Goal: Transaction & Acquisition: Obtain resource

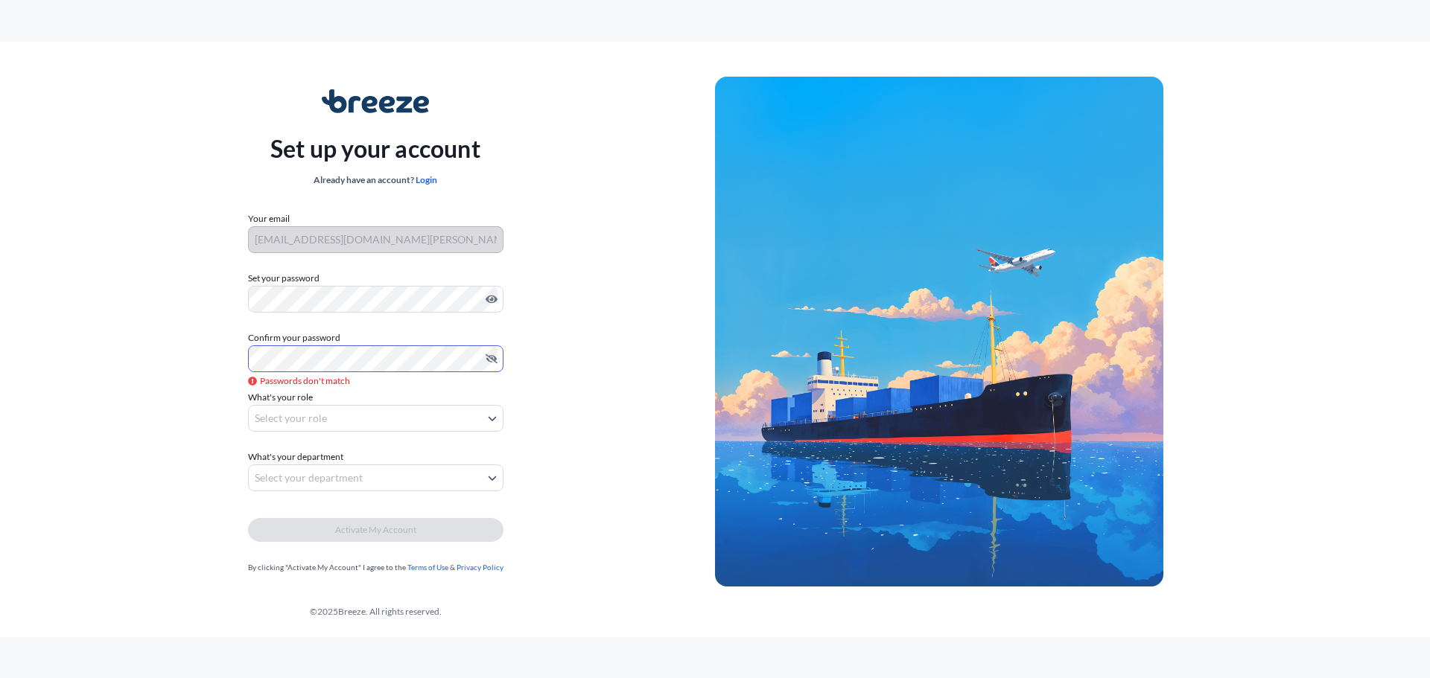
click at [138, 356] on div "Set up your account Already have an account? Login Your email [EMAIL_ADDRESS][D…" at bounding box center [375, 332] width 679 height 545
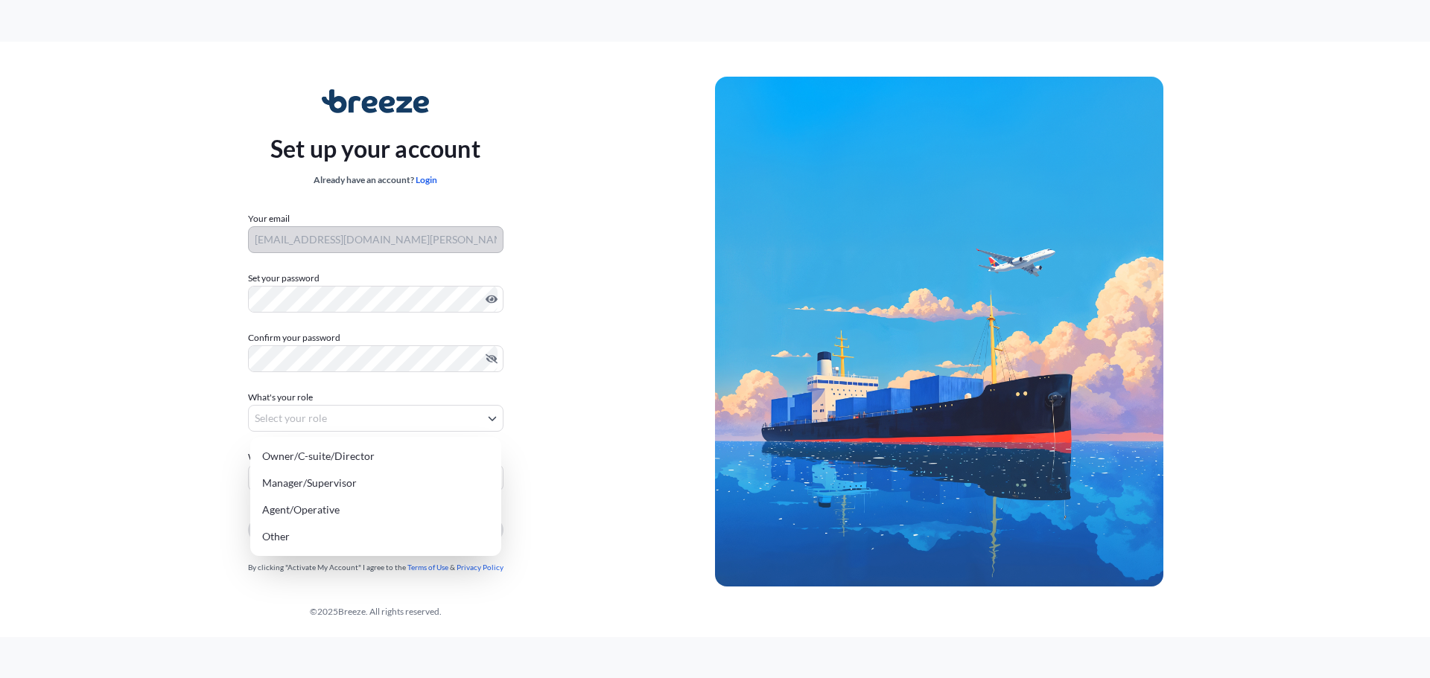
click at [319, 414] on body "Set up your account Already have an account? Login Your email [EMAIL_ADDRESS][D…" at bounding box center [715, 339] width 1430 height 678
click at [358, 525] on div "Other" at bounding box center [375, 537] width 239 height 27
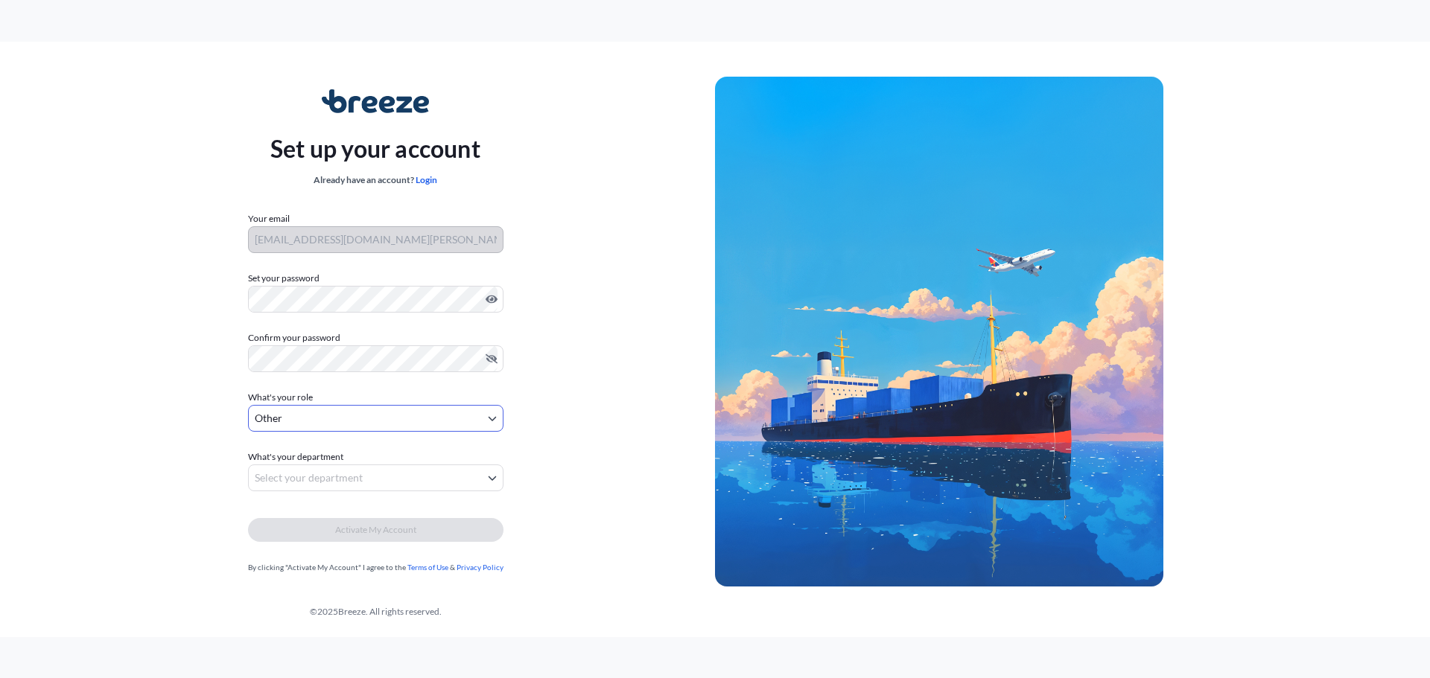
click at [360, 419] on body "Set up your account Already have an account? Login Your email [EMAIL_ADDRESS][D…" at bounding box center [715, 339] width 1430 height 678
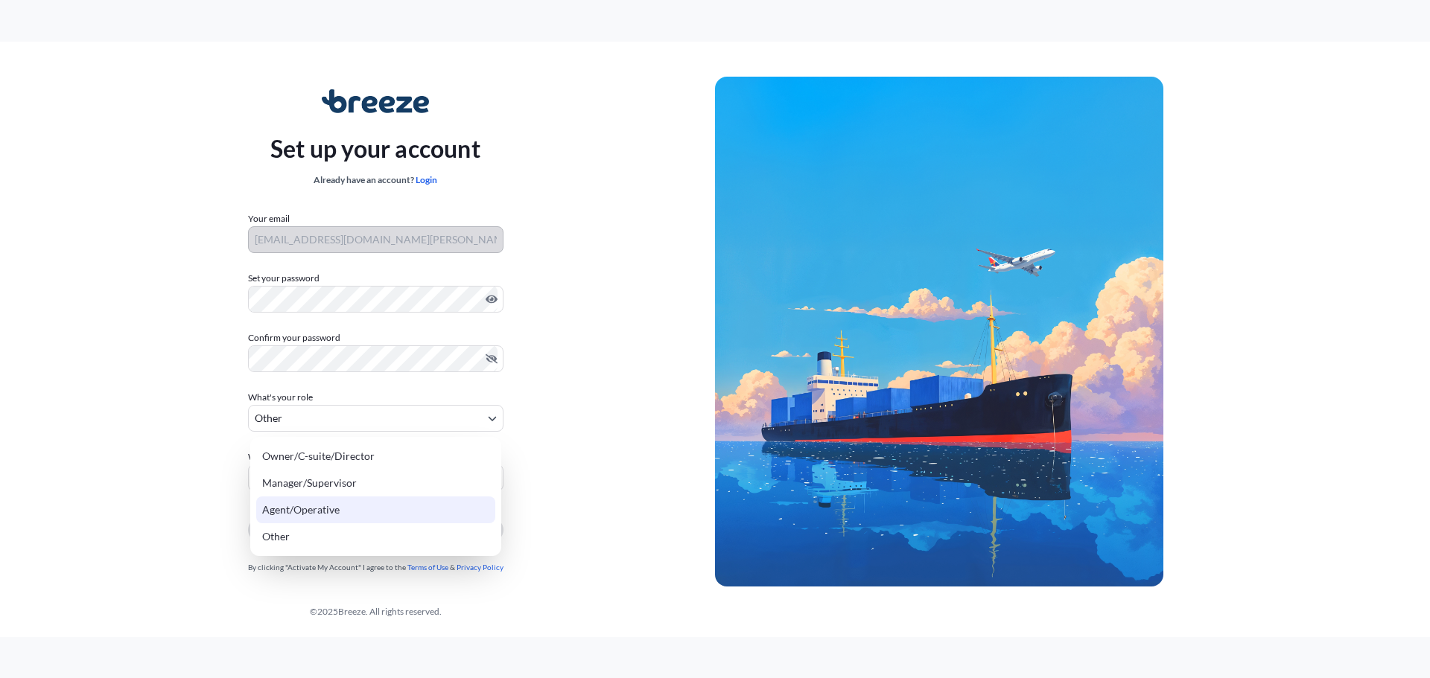
click at [326, 503] on div "Agent/Operative" at bounding box center [375, 510] width 239 height 27
select select "agent/operative"
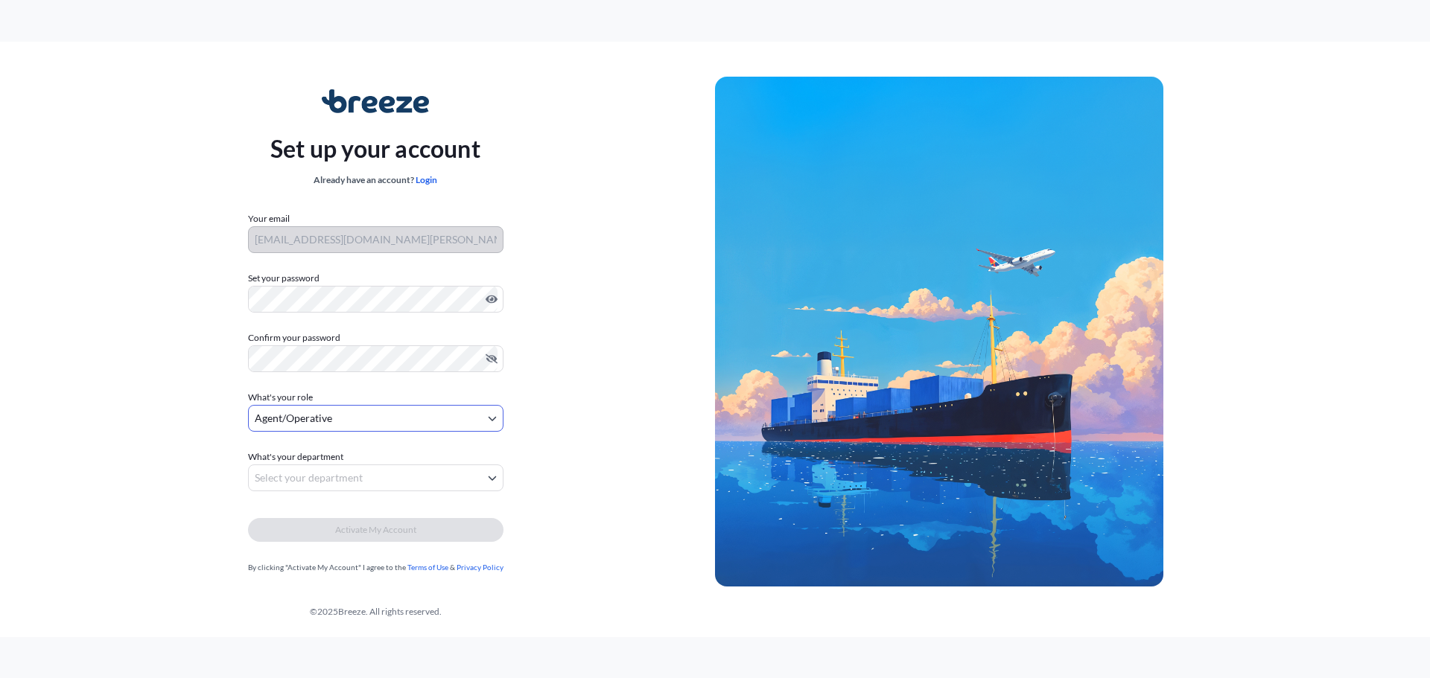
click at [316, 474] on body "Set up your account Already have an account? Login Your email [EMAIL_ADDRESS][D…" at bounding box center [715, 339] width 1430 height 678
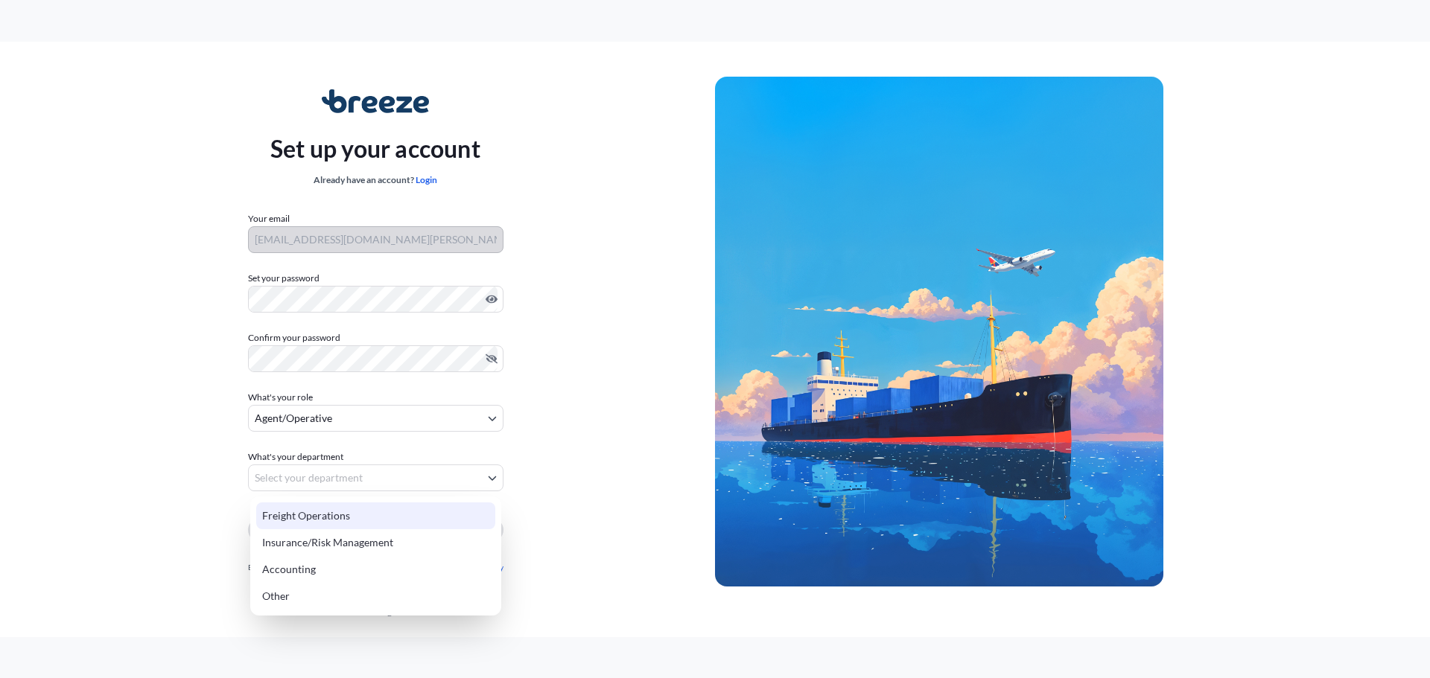
click at [365, 507] on div "Freight Operations" at bounding box center [375, 516] width 239 height 27
select select "freight operations"
click at [390, 479] on body "Set up your account Already have an account? Login Your email [EMAIL_ADDRESS][D…" at bounding box center [715, 339] width 1430 height 678
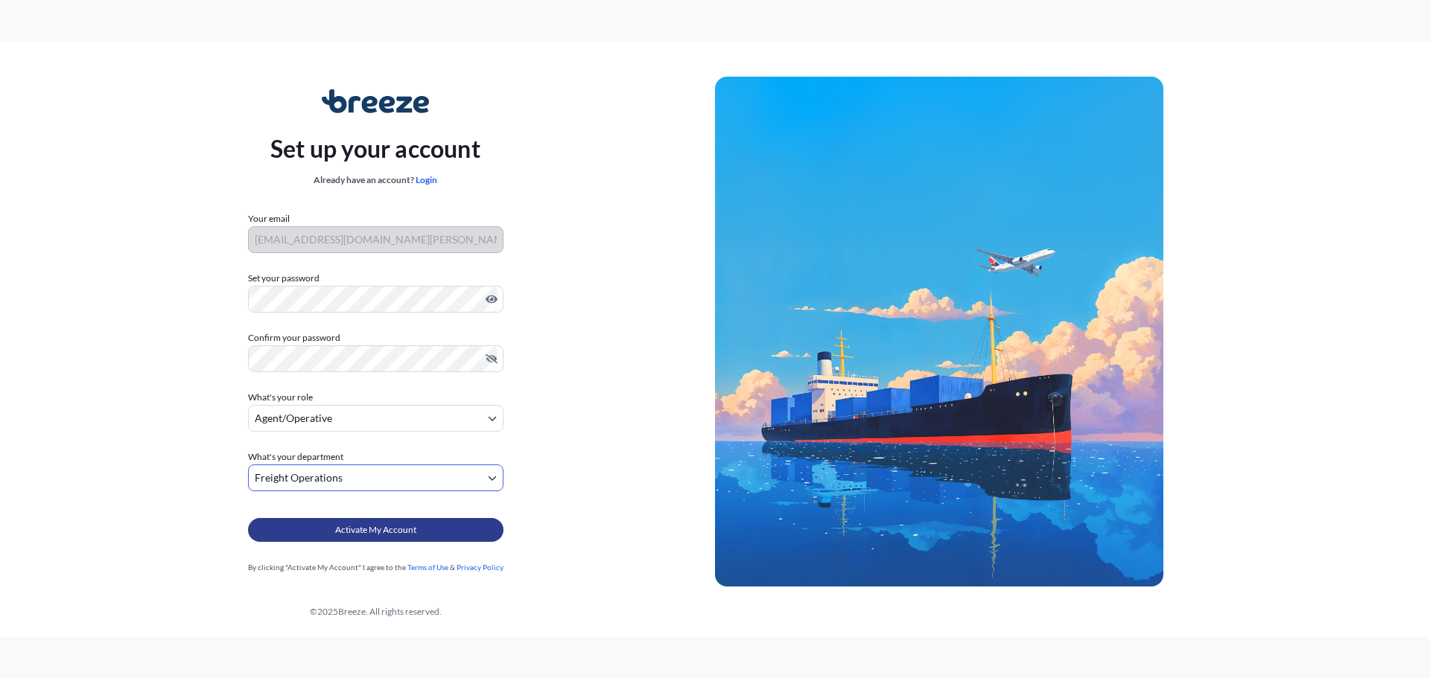
click at [360, 525] on span "Activate My Account" at bounding box center [375, 530] width 81 height 15
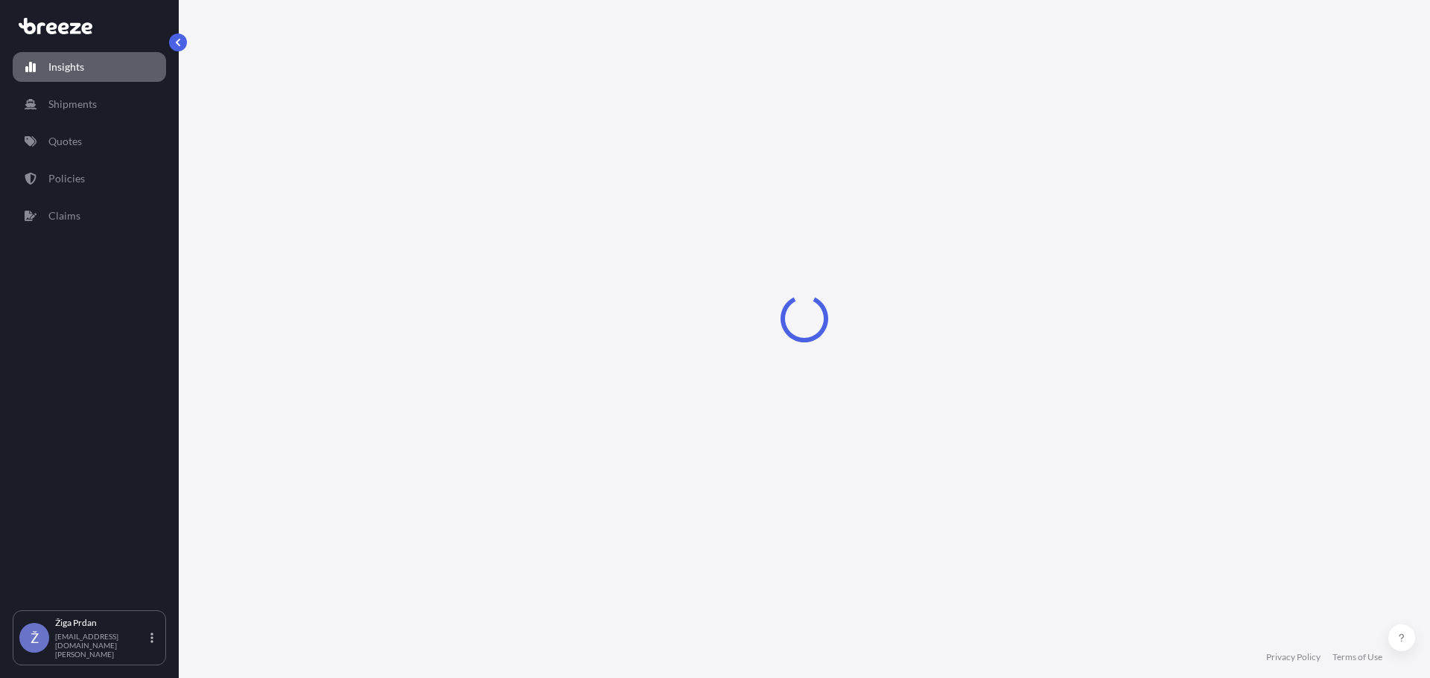
select select "2025"
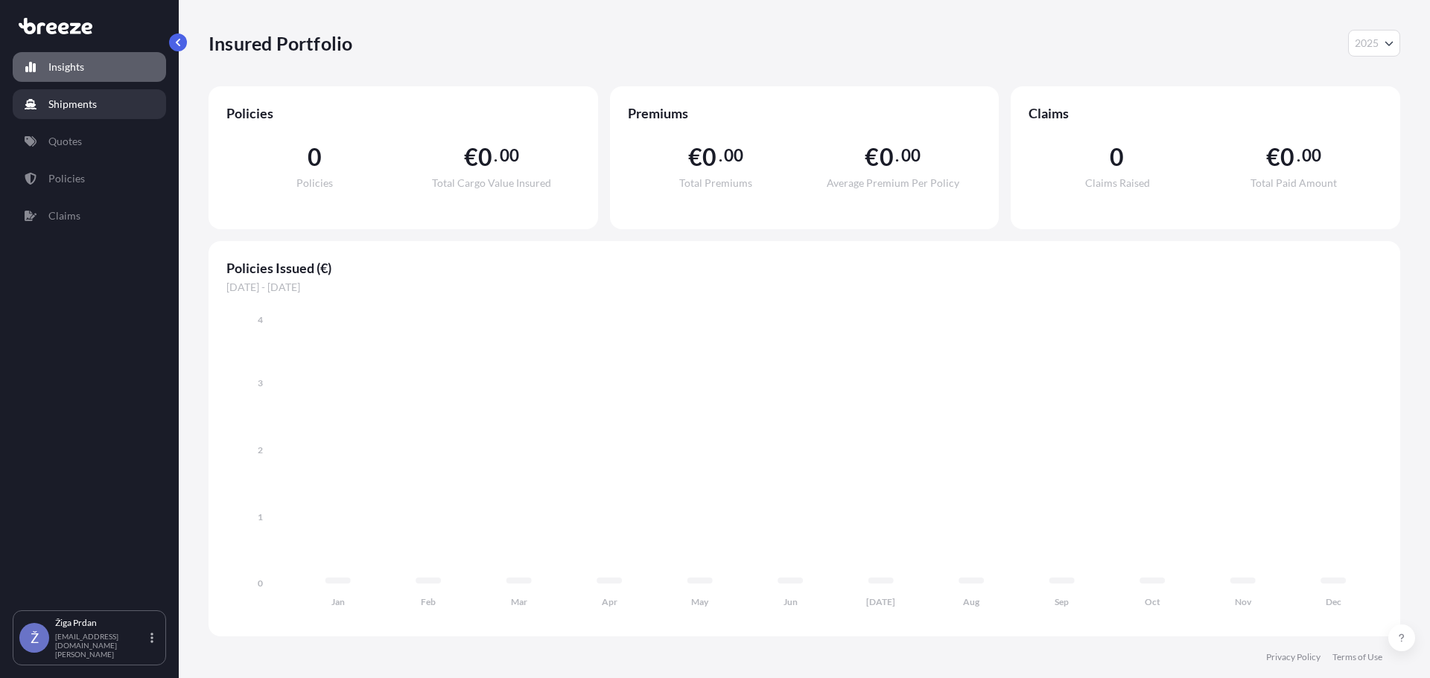
click at [93, 101] on p "Shipments" at bounding box center [72, 104] width 48 height 15
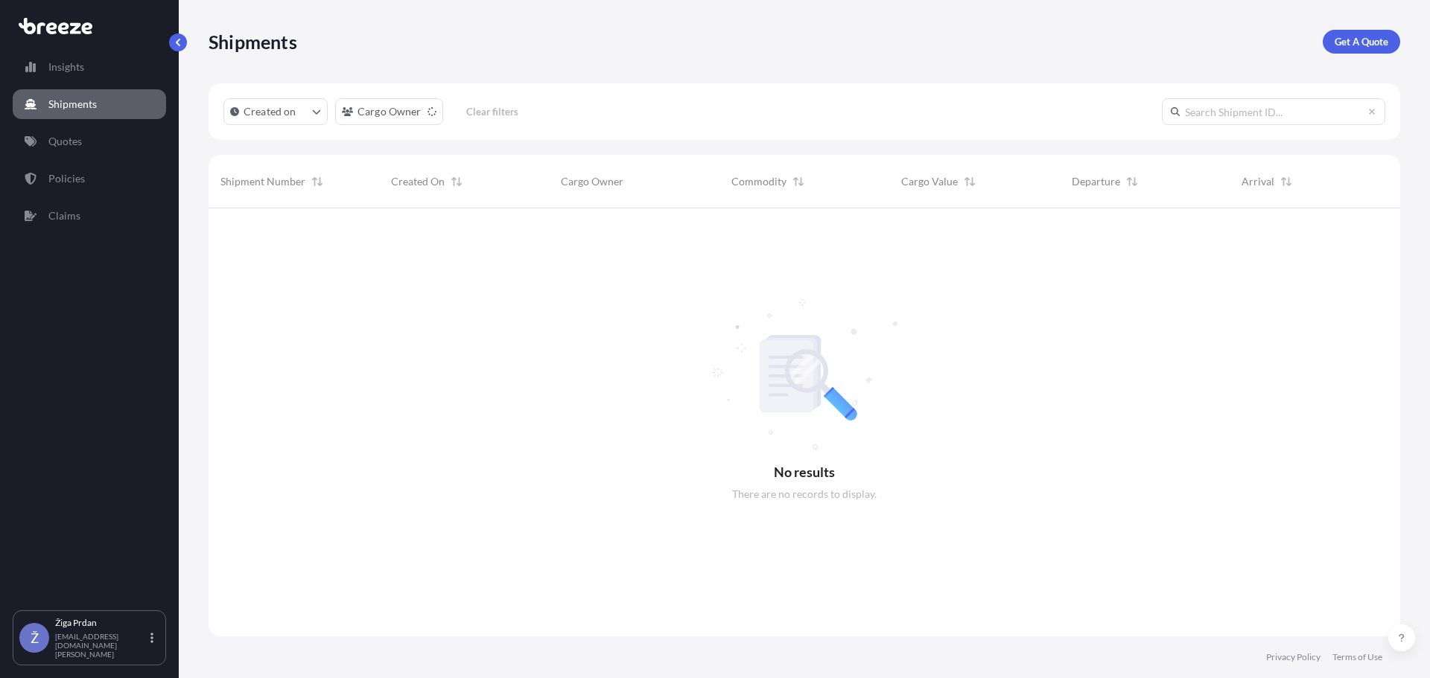
scroll to position [471, 1180]
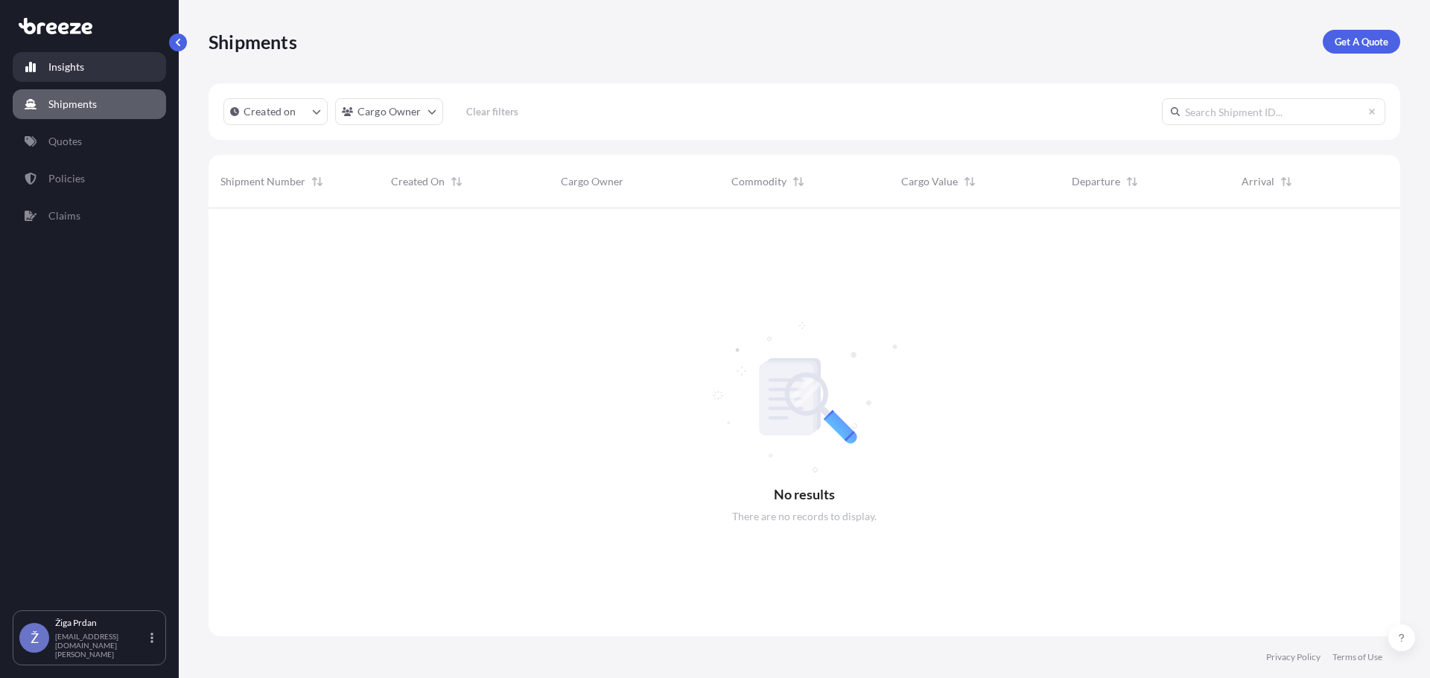
click at [107, 80] on link "Insights" at bounding box center [89, 67] width 153 height 30
select select "2025"
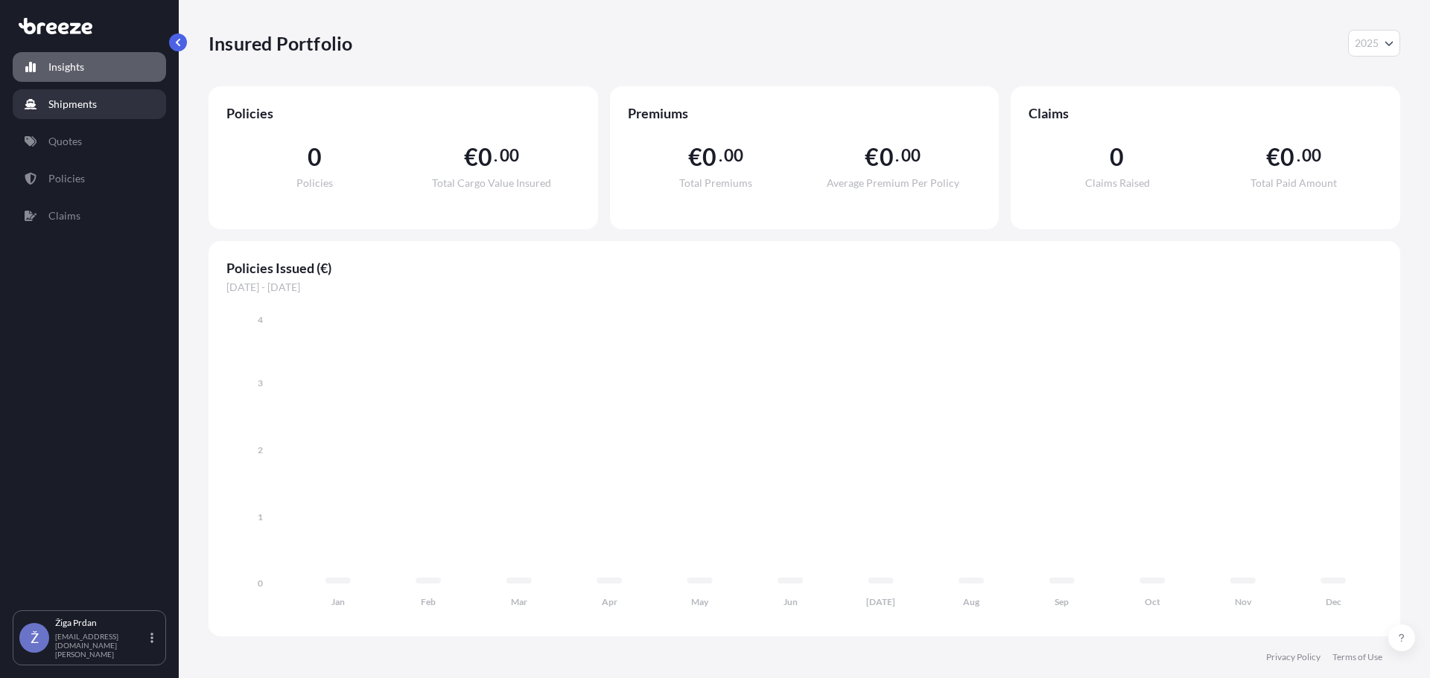
click at [100, 104] on link "Shipments" at bounding box center [89, 104] width 153 height 30
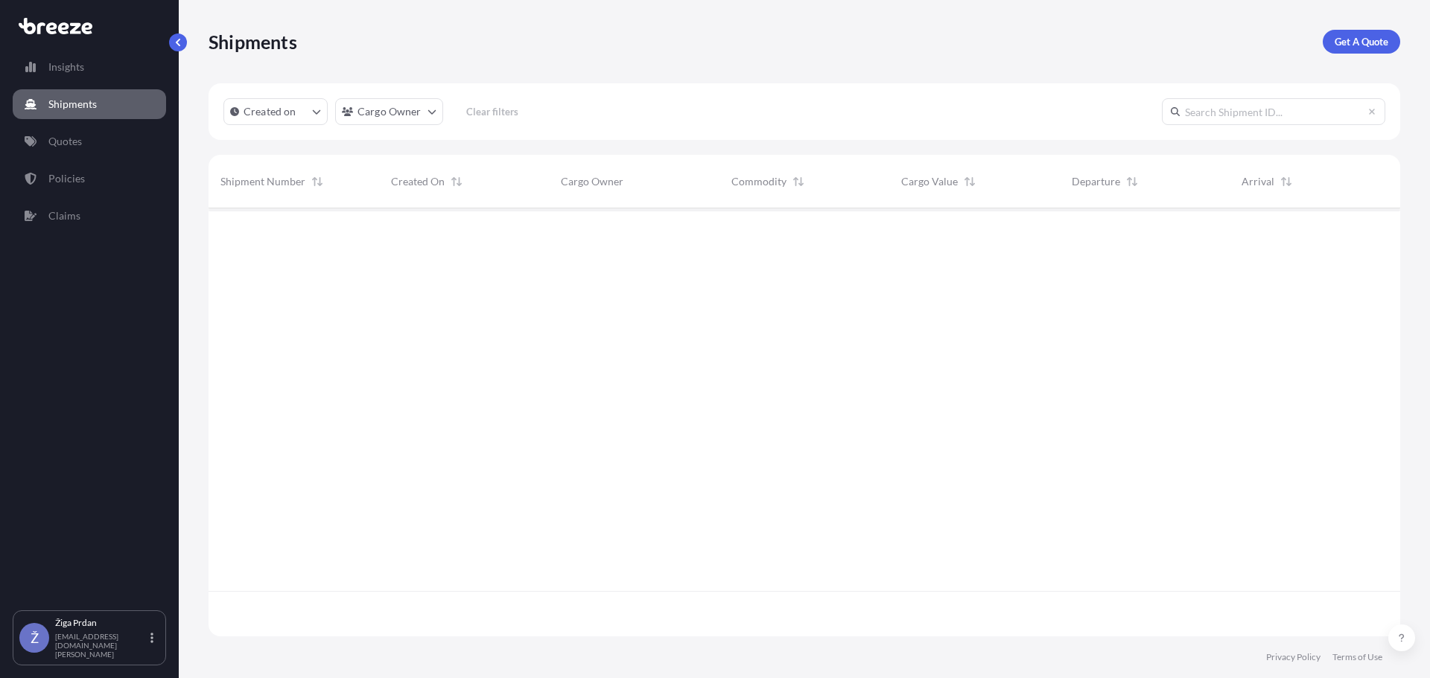
scroll to position [471, 1180]
click at [1336, 38] on p "Get A Quote" at bounding box center [1362, 41] width 54 height 15
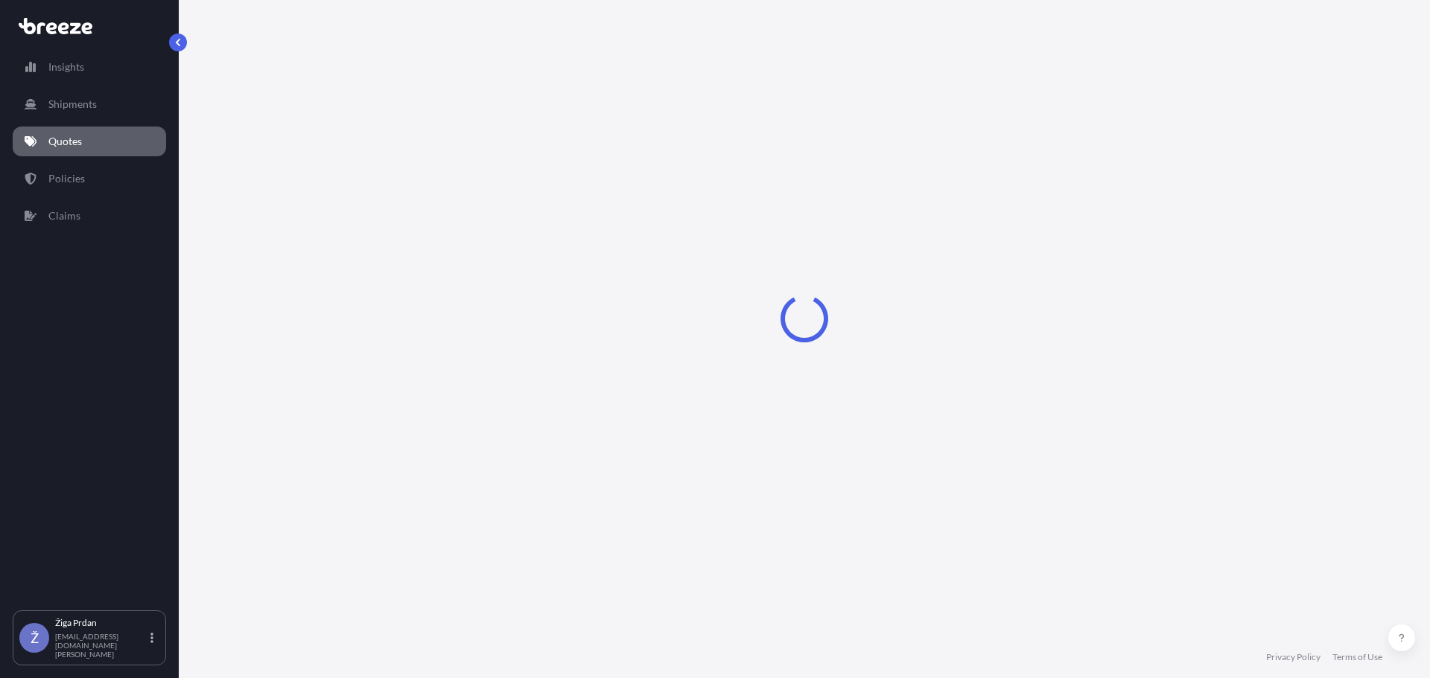
select select "Sea"
select select "1"
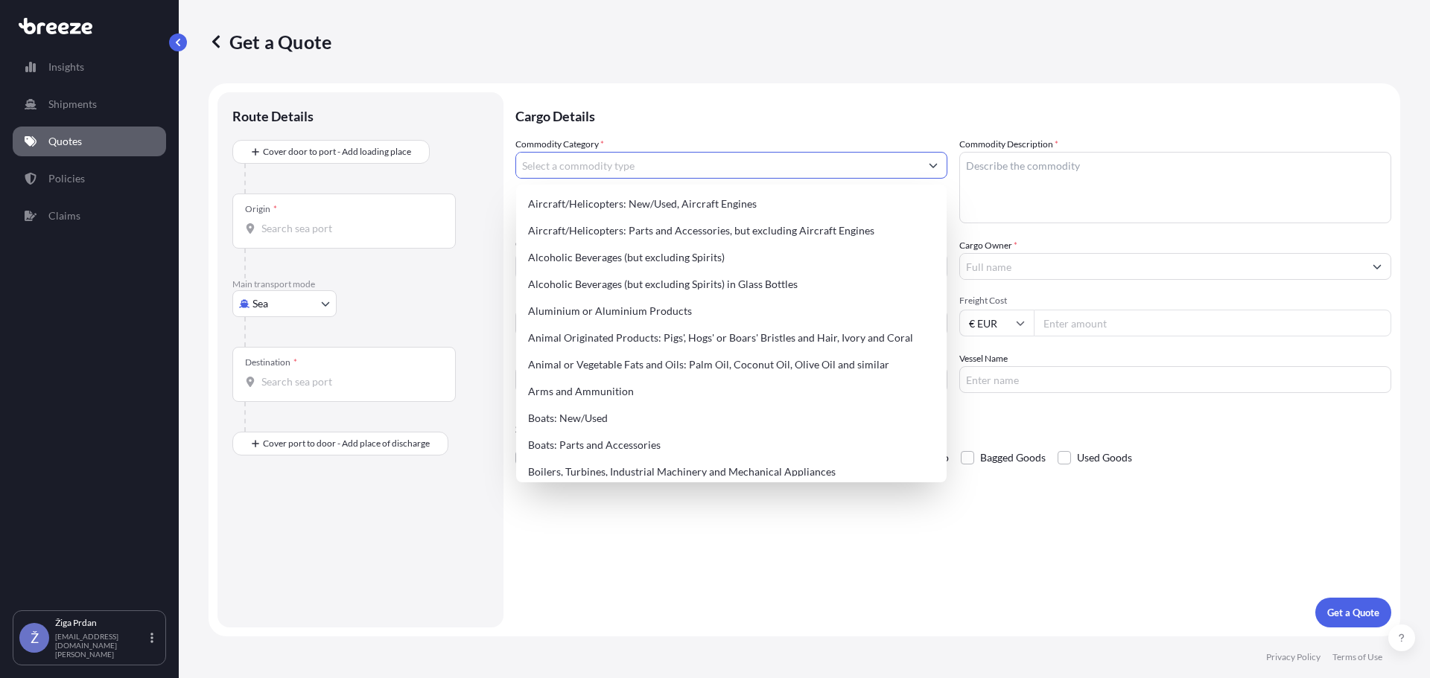
click at [695, 156] on input "Commodity Category *" at bounding box center [718, 165] width 404 height 27
click at [594, 162] on input "Commodity Category *" at bounding box center [718, 165] width 404 height 27
click at [455, 98] on div "Route Details Cover door to port - Add loading place Place of loading Road Road…" at bounding box center [360, 359] width 286 height 535
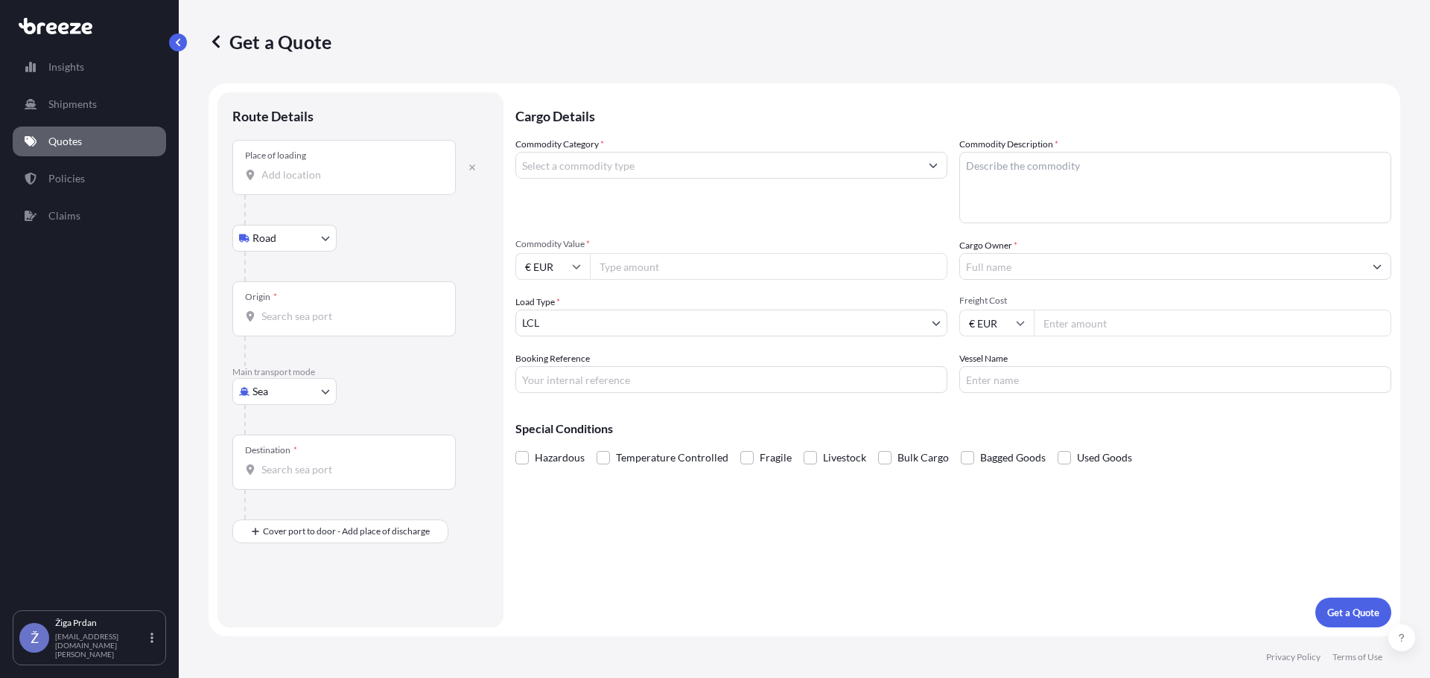
click at [291, 166] on div "Place of loading" at bounding box center [343, 167] width 223 height 55
click at [291, 168] on input "Place of loading" at bounding box center [349, 175] width 176 height 15
type input "Lyss, Switzerland"
click at [286, 399] on body "Insights Shipments Quotes Policies Claims Ž Žiga Prdan ziga@spedicija-tim.si Ge…" at bounding box center [715, 339] width 1430 height 678
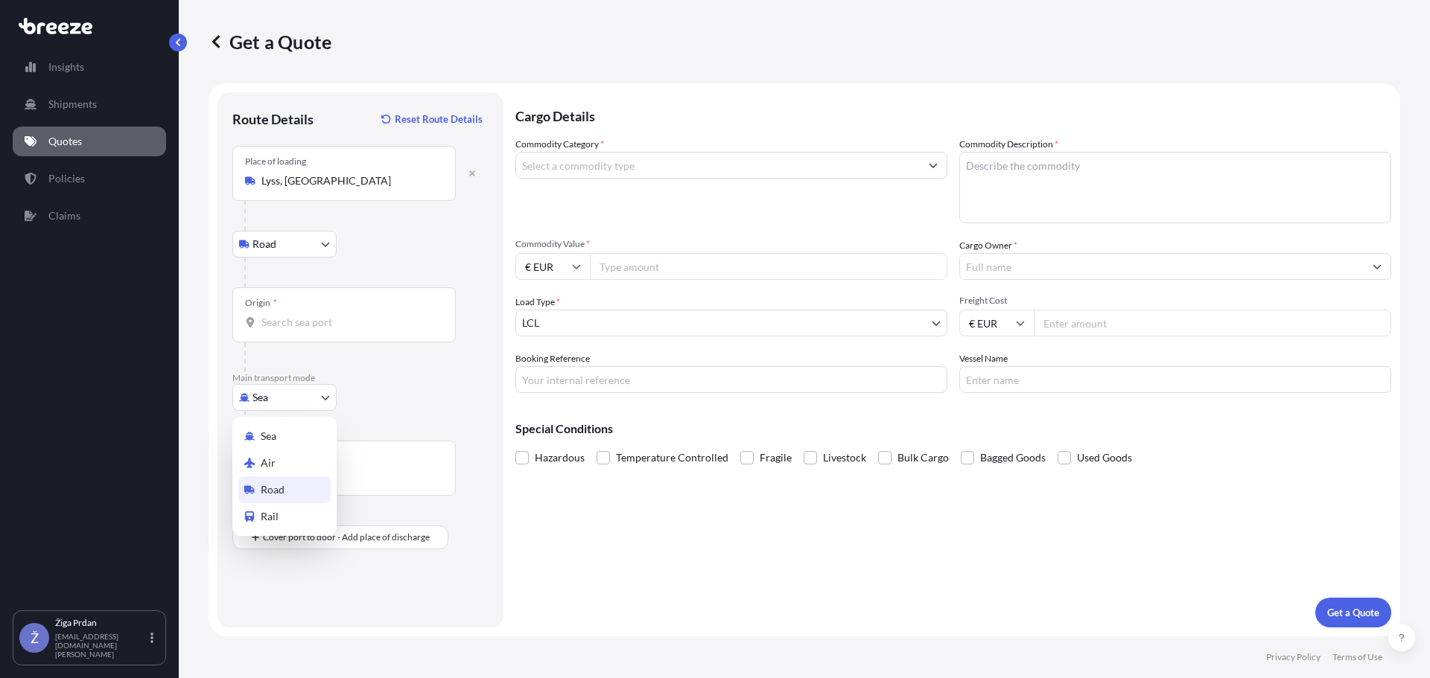
click at [276, 495] on span "Road" at bounding box center [273, 490] width 24 height 15
select select "Road"
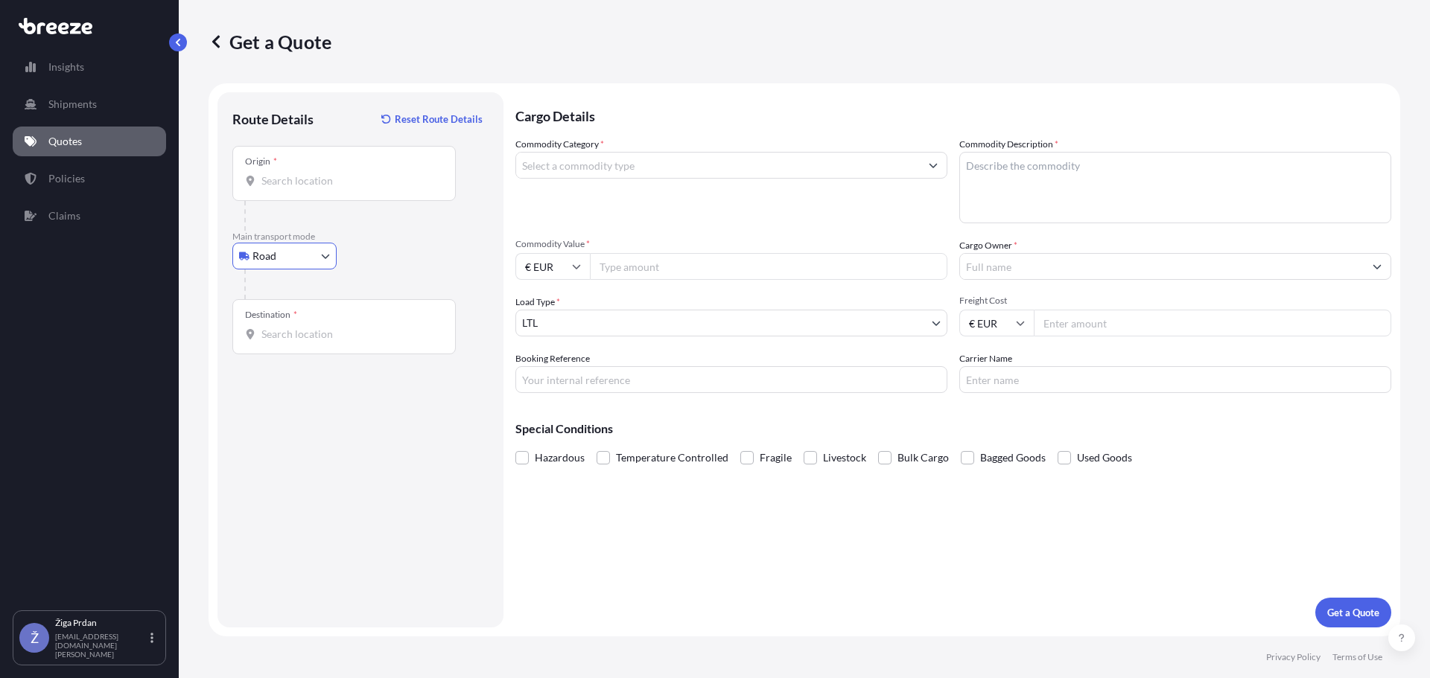
click at [295, 182] on input "Origin *" at bounding box center [349, 181] width 176 height 15
type input "Lyss, Switzerland"
click at [293, 333] on input "Destination *" at bounding box center [349, 334] width 176 height 15
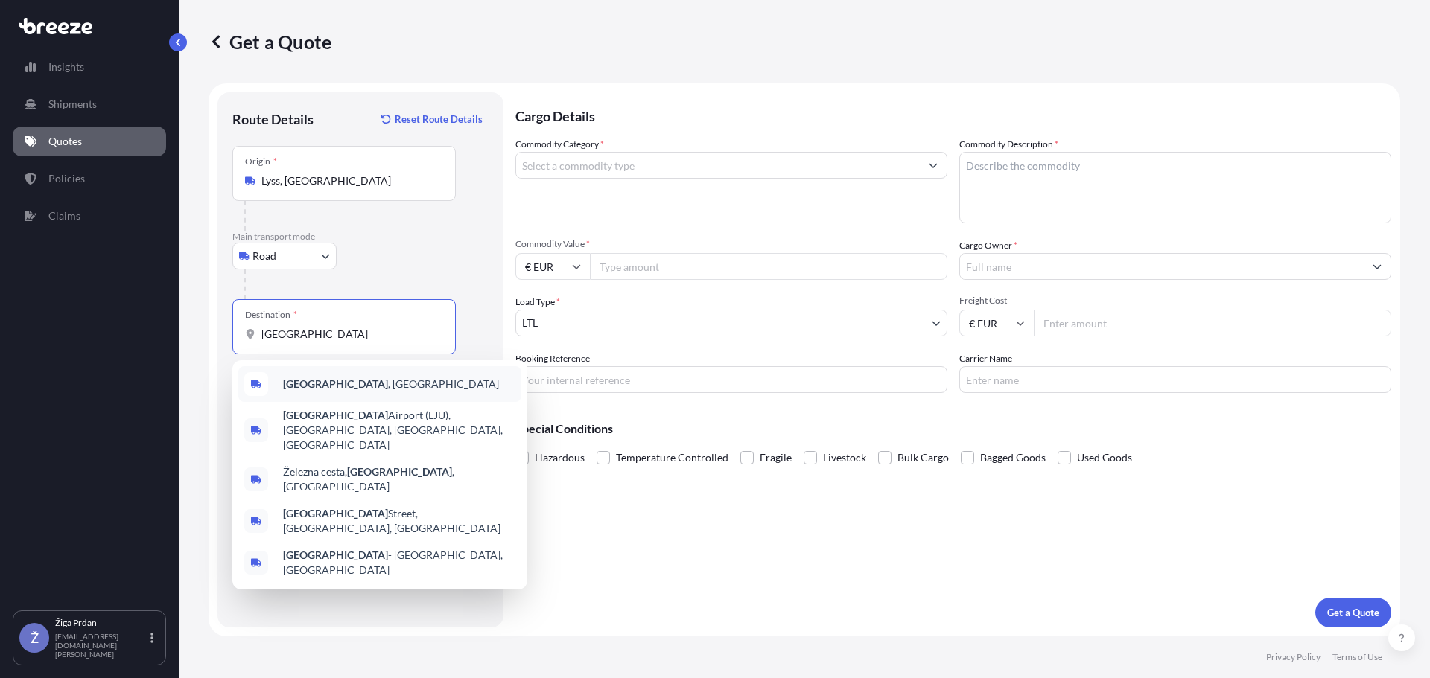
click at [305, 373] on div "Ljubljana , Slovenia" at bounding box center [379, 384] width 283 height 36
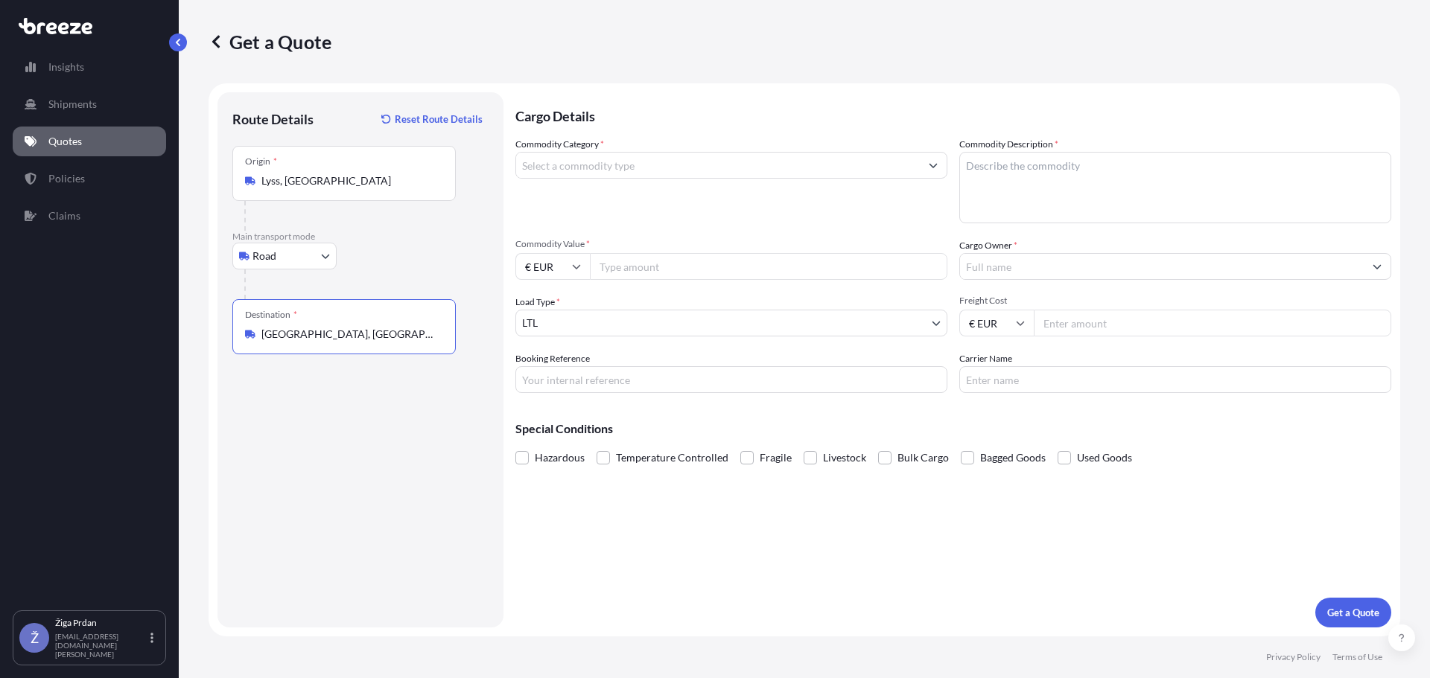
type input "Ljubljana, Slovenia"
click at [669, 166] on input "Commodity Category *" at bounding box center [718, 165] width 404 height 27
type input "Clocks and Watches (excluding Jewellery)"
type textarea "Watches"
click at [583, 272] on input "€ EUR" at bounding box center [552, 266] width 74 height 27
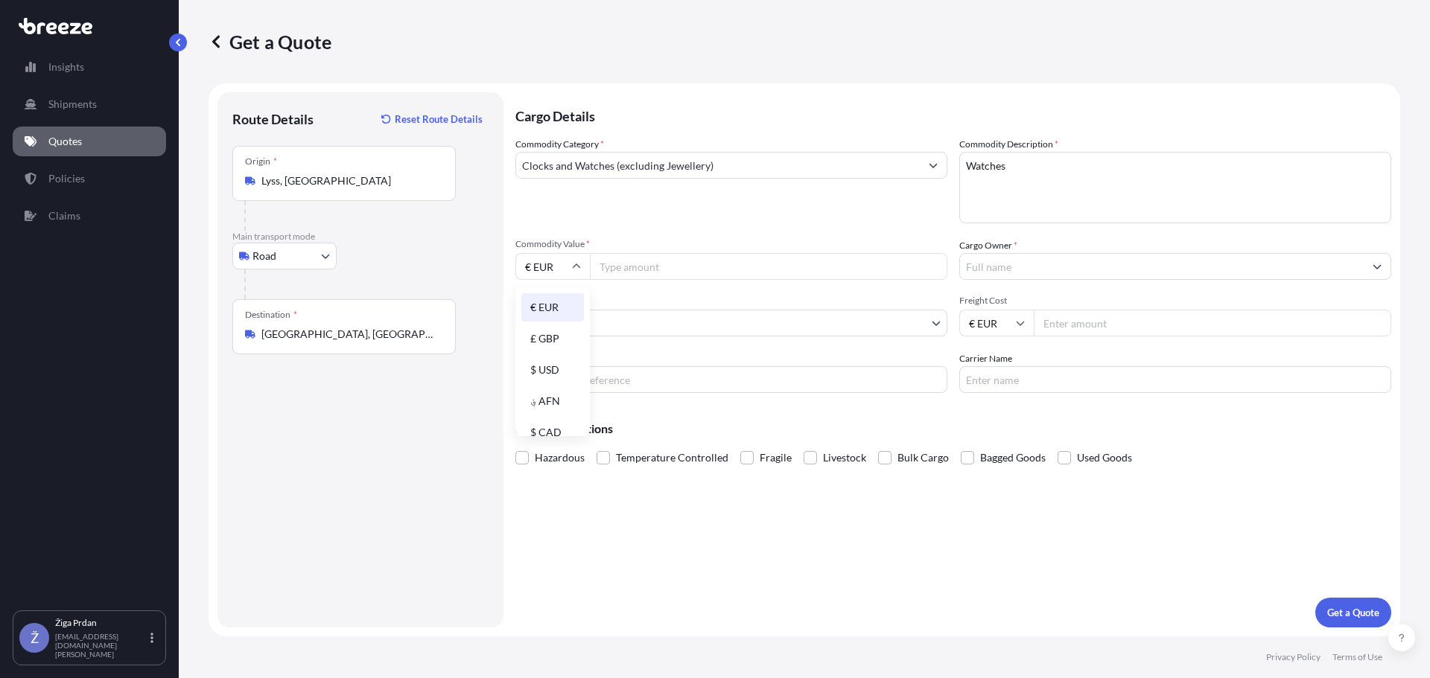
click at [556, 258] on input "€ EUR" at bounding box center [552, 266] width 74 height 27
click at [550, 265] on input "€ EUR" at bounding box center [552, 266] width 74 height 27
click at [632, 269] on input "Commodity Value *" at bounding box center [768, 266] width 357 height 27
paste input "818.01"
drag, startPoint x: 649, startPoint y: 266, endPoint x: 488, endPoint y: 254, distance: 161.3
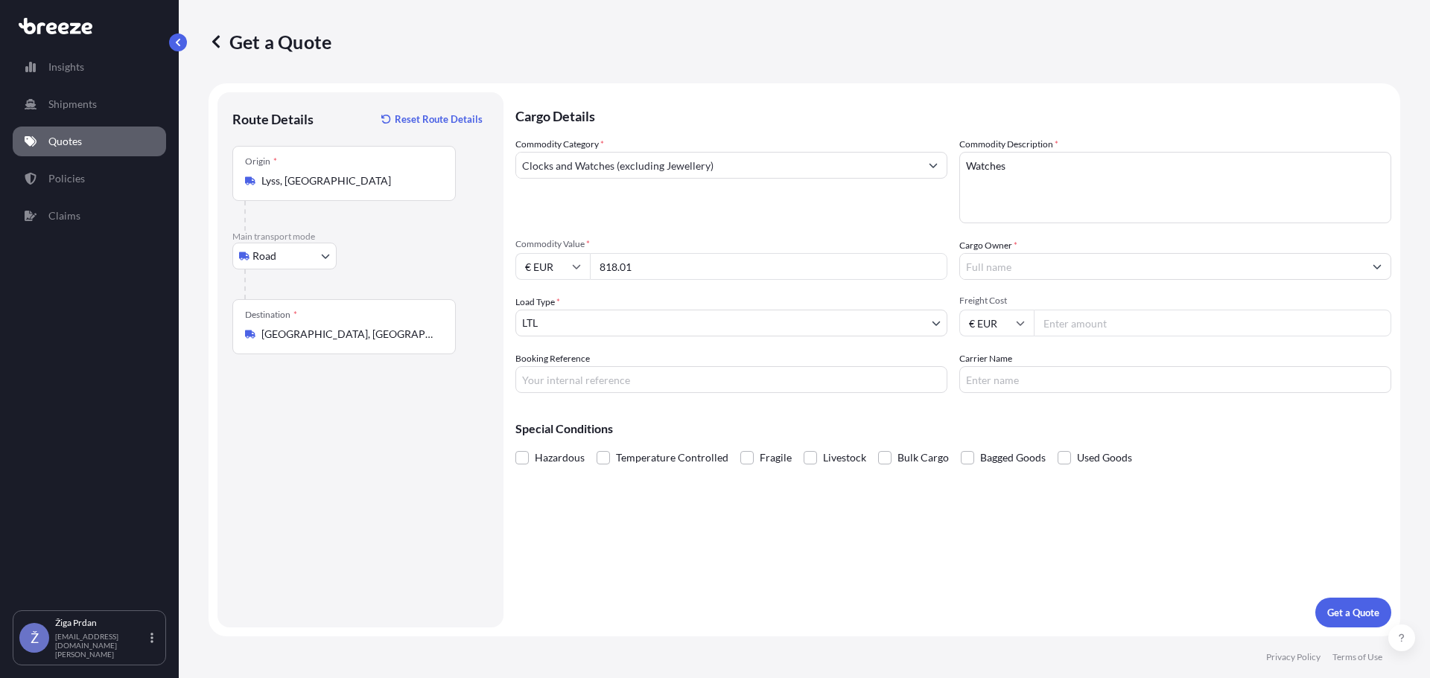
click at [527, 270] on div "€ EUR 818.01" at bounding box center [731, 266] width 432 height 27
type input "818011.66"
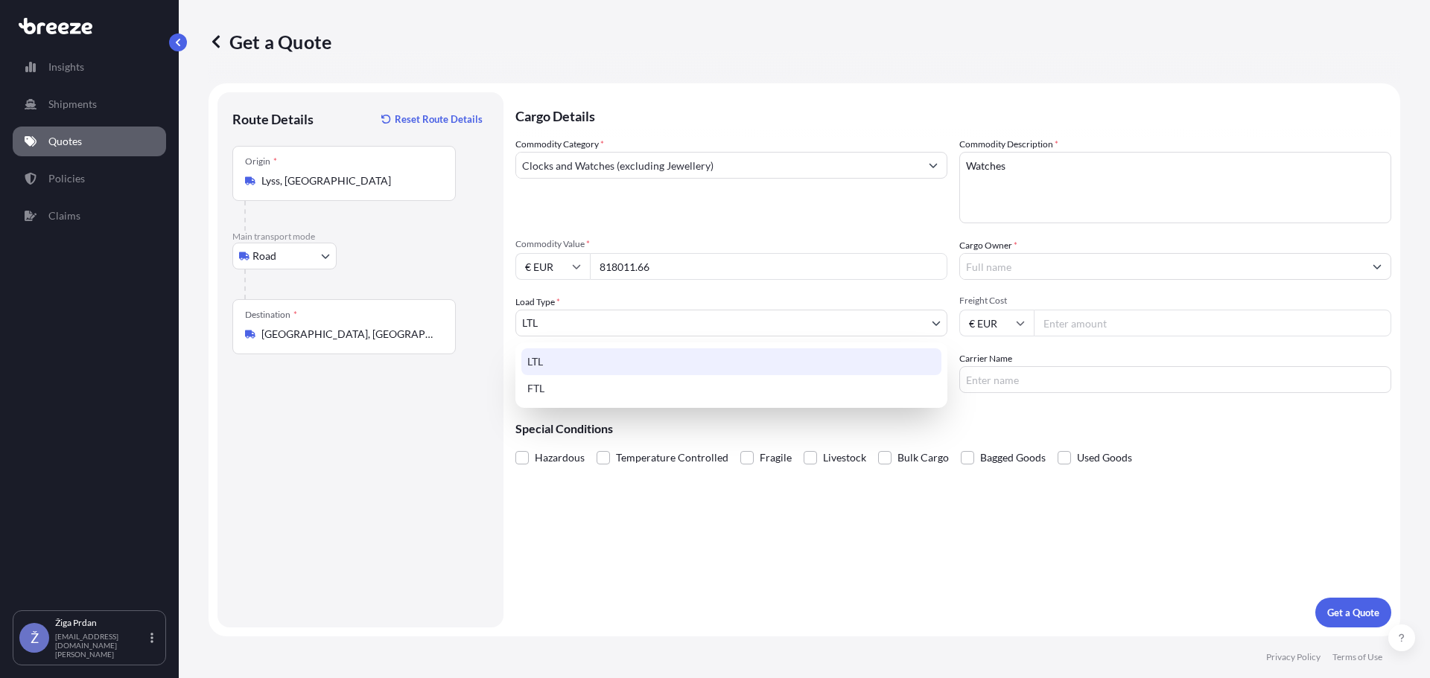
click at [579, 324] on body "Insights Shipments Quotes Policies Claims Ž Žiga Prdan ziga@spedicija-tim.si Ge…" at bounding box center [715, 339] width 1430 height 678
click at [552, 363] on div "LTL" at bounding box center [731, 362] width 420 height 27
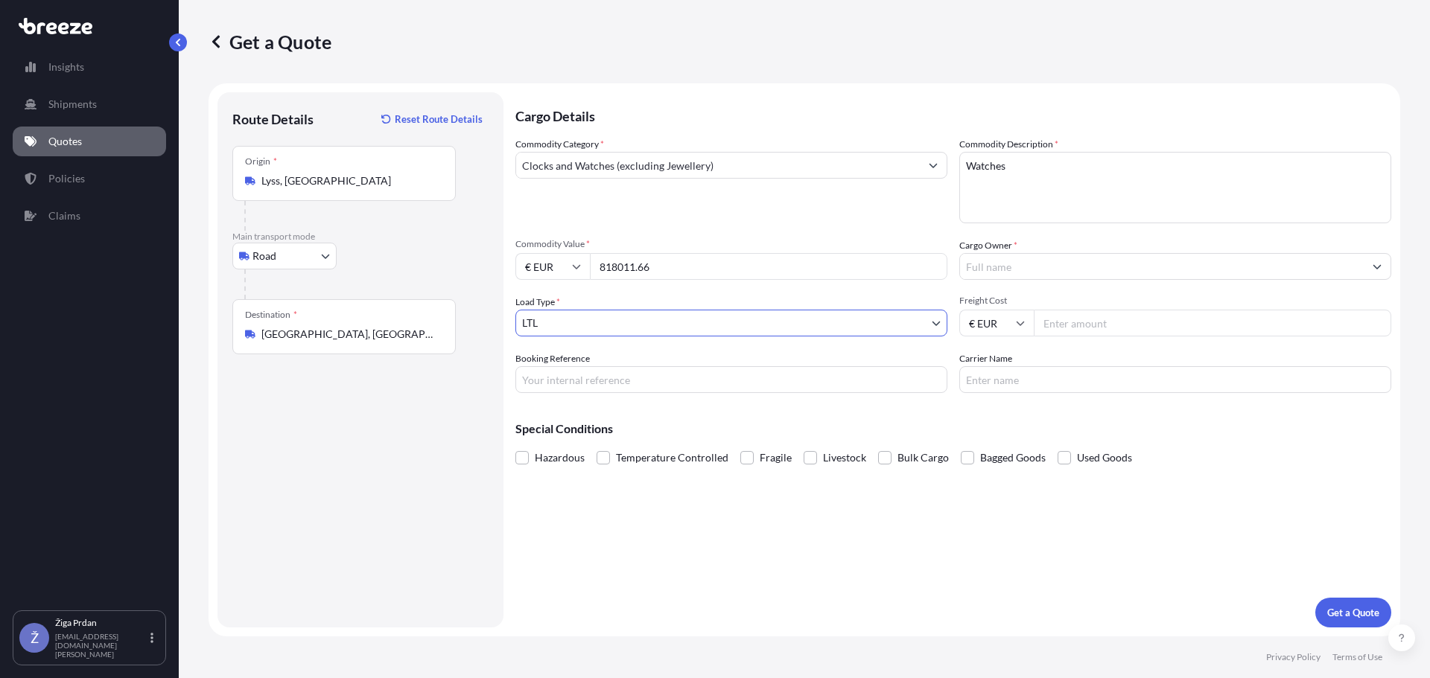
click at [611, 380] on input "Booking Reference" at bounding box center [731, 379] width 432 height 27
click at [652, 384] on input "202500" at bounding box center [731, 379] width 432 height 27
type input "2025005921"
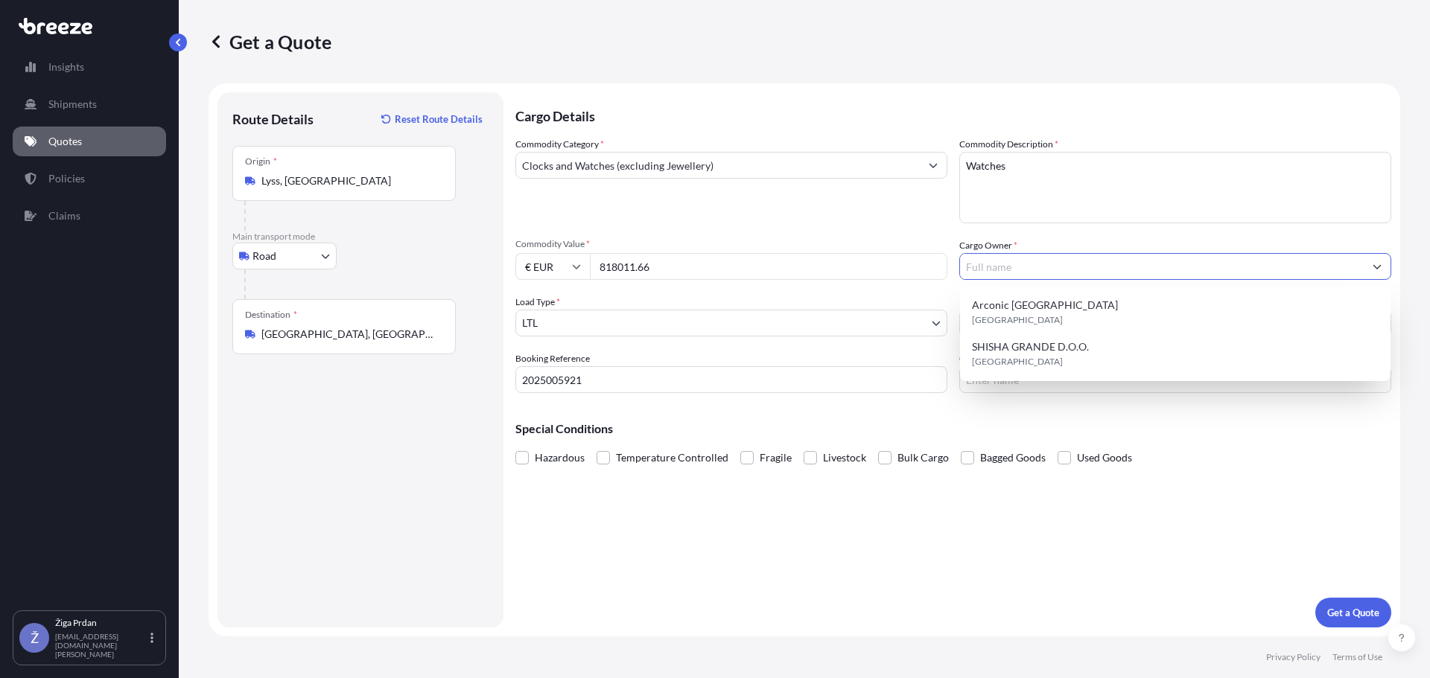
click at [1008, 263] on input "Cargo Owner *" at bounding box center [1162, 266] width 404 height 27
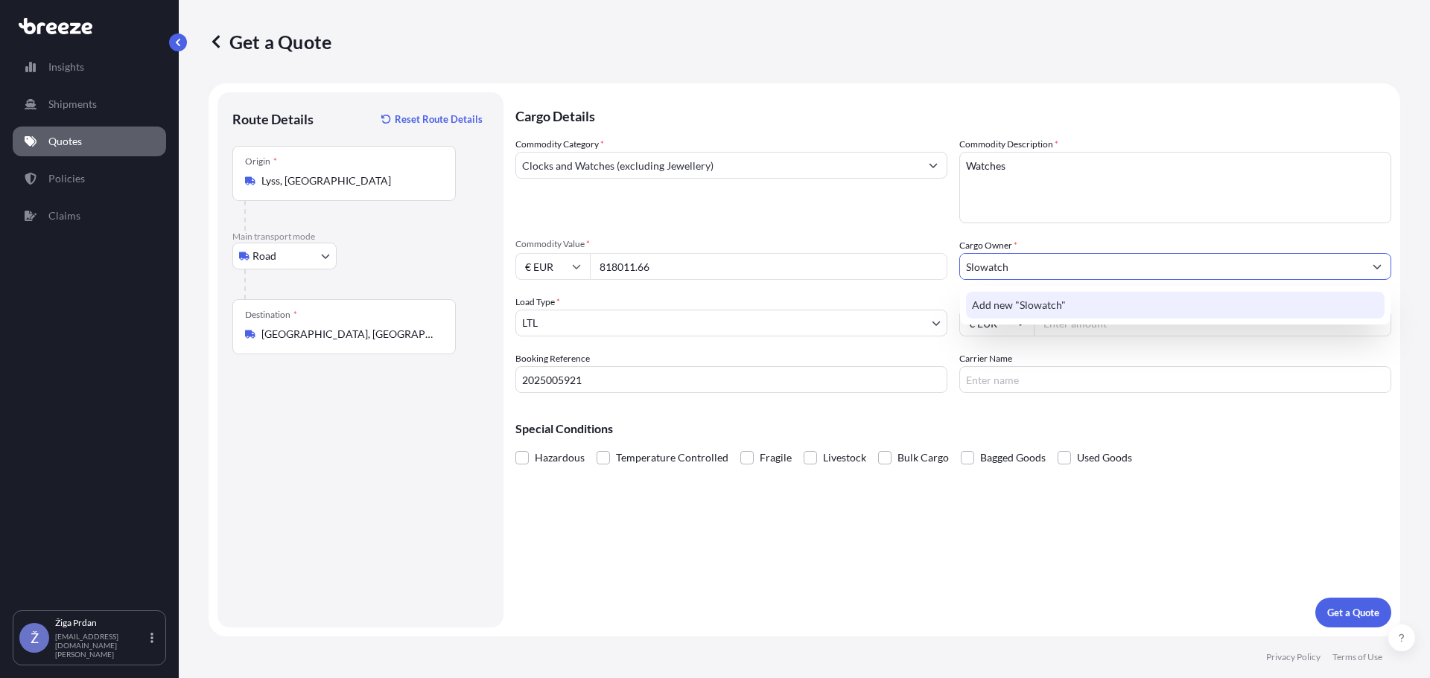
click at [1039, 311] on span "Add new "Slowatch"" at bounding box center [1019, 305] width 94 height 15
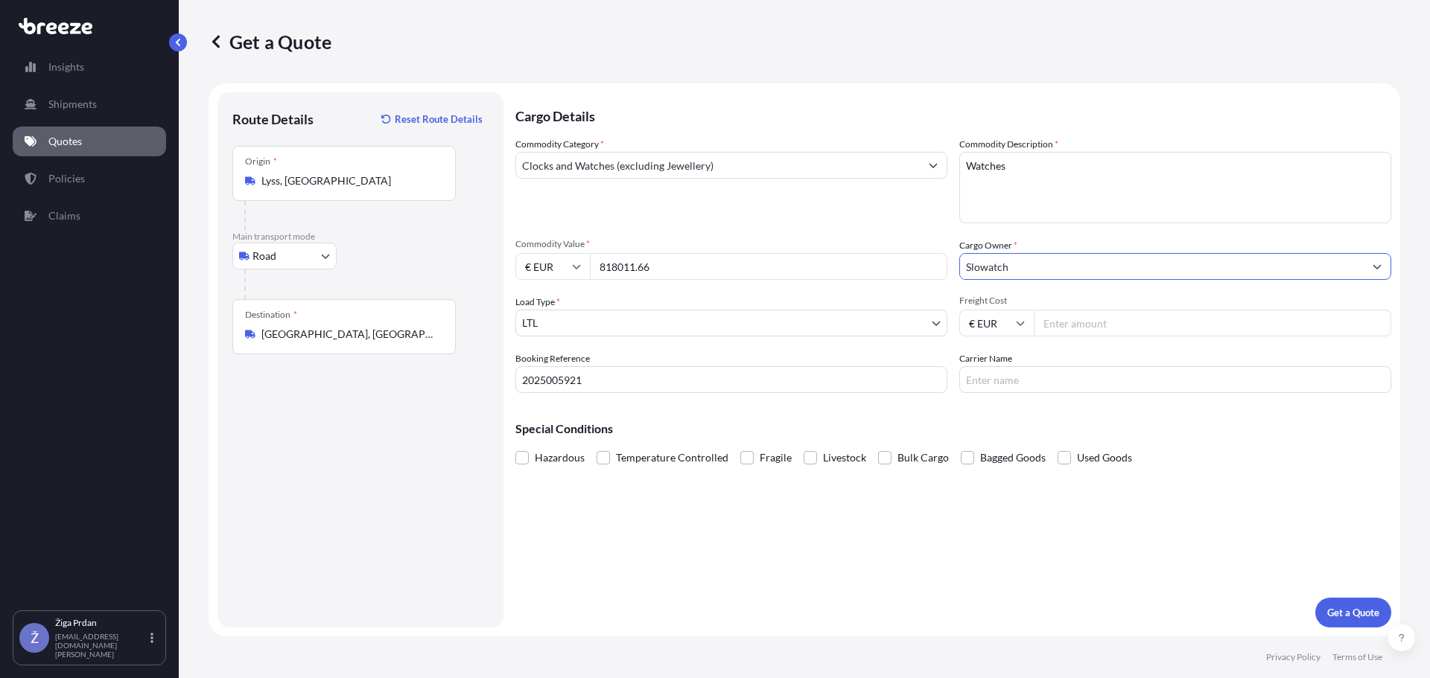
type input "Slowatch"
click at [1072, 315] on input "Freight Cost" at bounding box center [1212, 323] width 357 height 27
type input "650"
click at [1009, 382] on input "Carrier Name" at bounding box center [1175, 379] width 432 height 27
type input "Vrba"
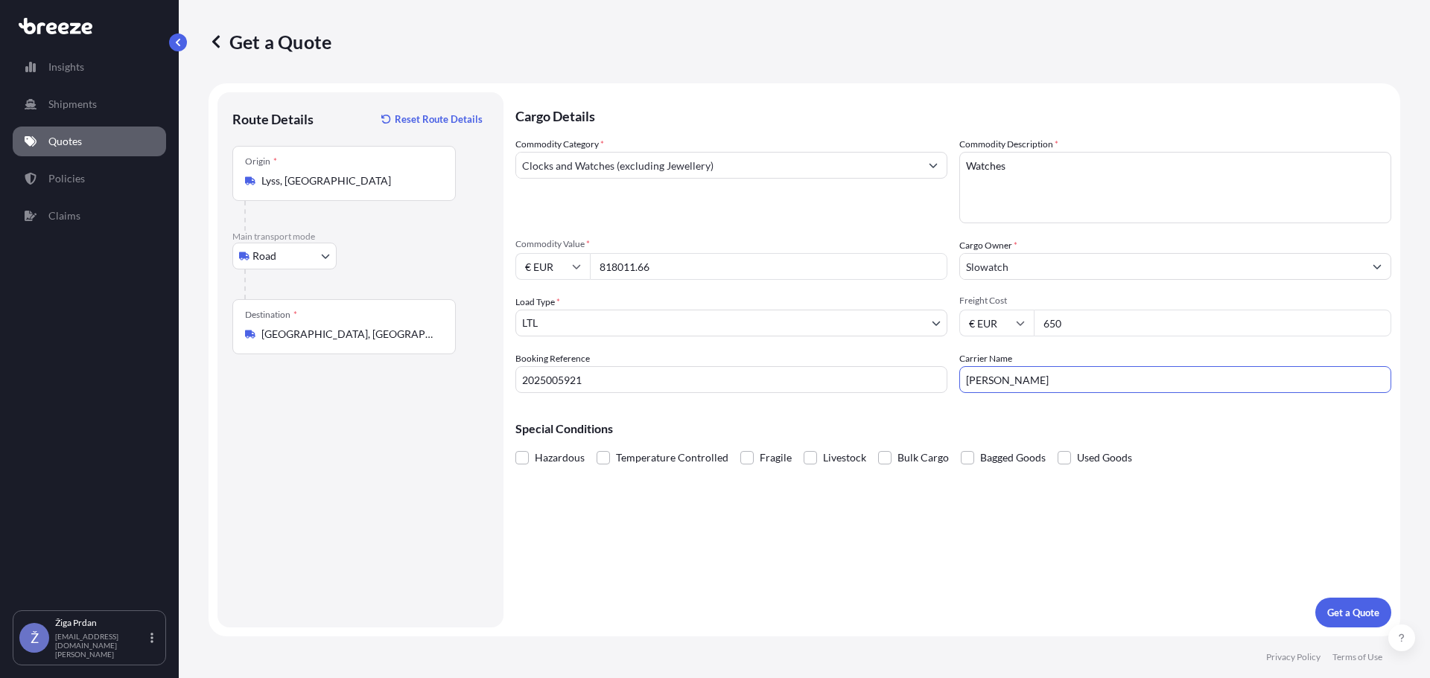
drag, startPoint x: 996, startPoint y: 380, endPoint x: 653, endPoint y: 406, distance: 344.3
click at [653, 407] on div "Cargo Details Commodity Category * Clocks and Watches (excluding Jewellery) Com…" at bounding box center [953, 359] width 876 height 535
drag, startPoint x: 939, startPoint y: 588, endPoint x: 958, endPoint y: 563, distance: 30.8
click at [940, 588] on div "Cargo Details Commodity Category * Clocks and Watches (excluding Jewellery) Com…" at bounding box center [953, 359] width 876 height 535
drag, startPoint x: 1109, startPoint y: 314, endPoint x: 939, endPoint y: 325, distance: 170.2
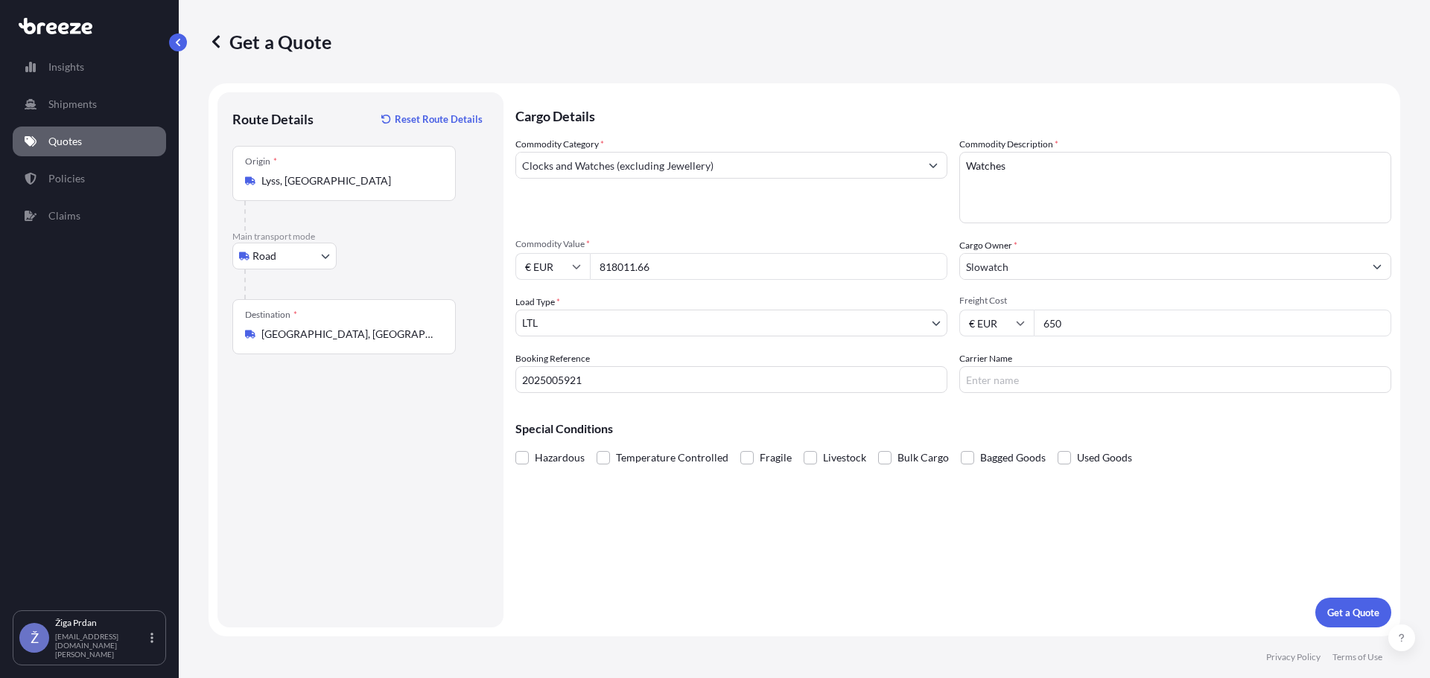
click at [939, 325] on div "Commodity Category * Clocks and Watches (excluding Jewellery) Commodity Descrip…" at bounding box center [953, 265] width 876 height 256
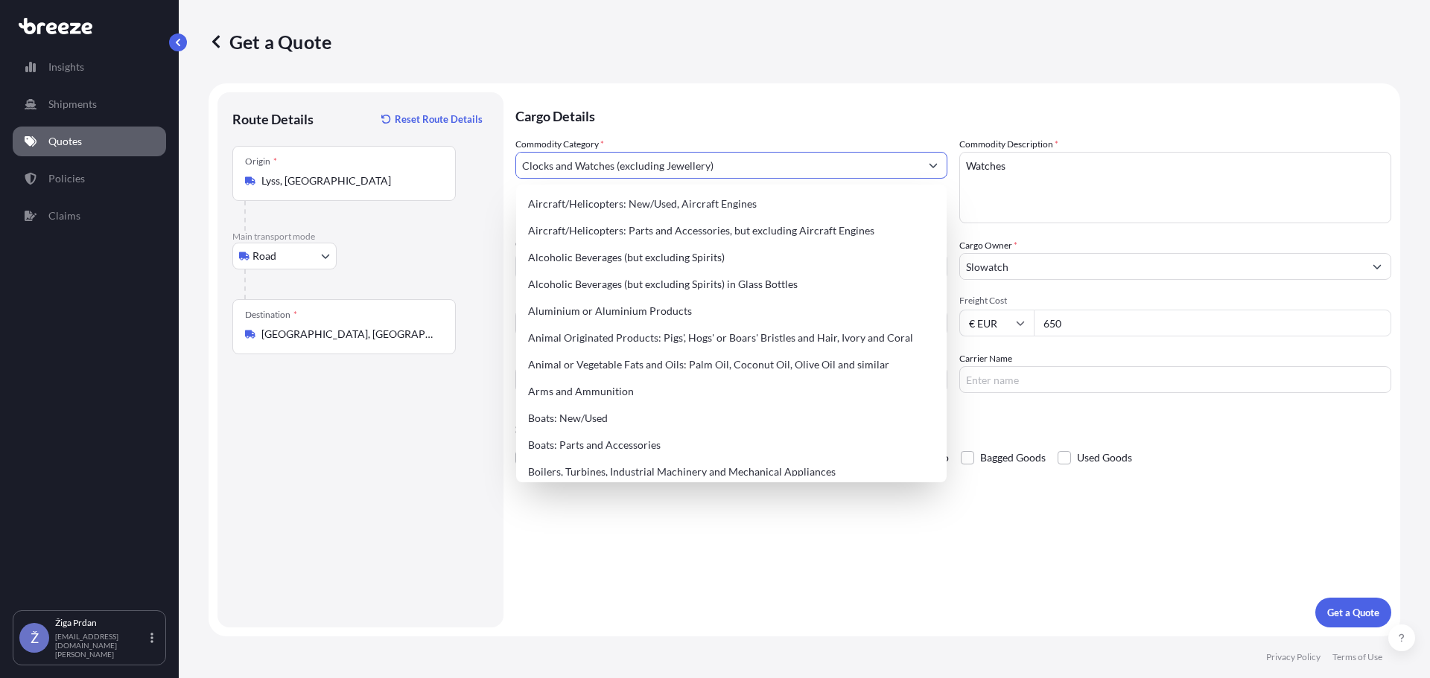
click at [878, 166] on input "Clocks and Watches (excluding Jewellery)" at bounding box center [718, 165] width 404 height 27
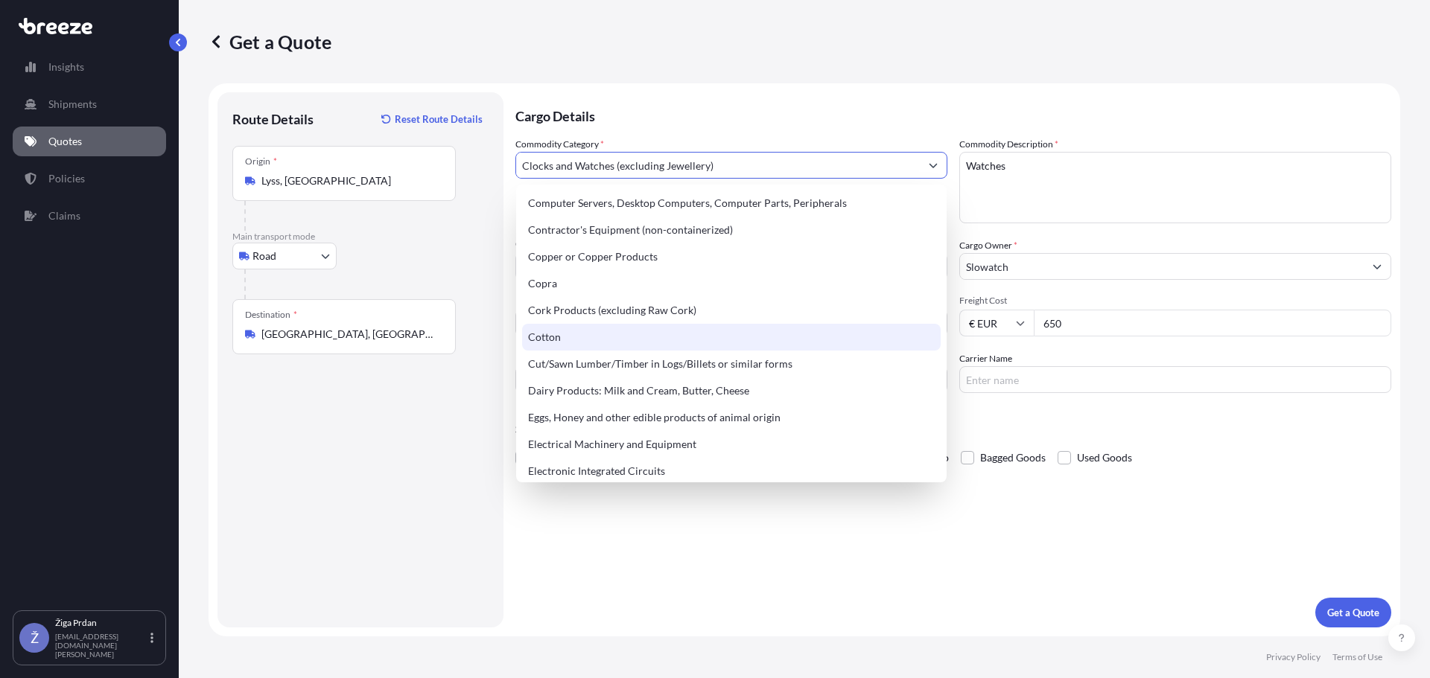
scroll to position [670, 0]
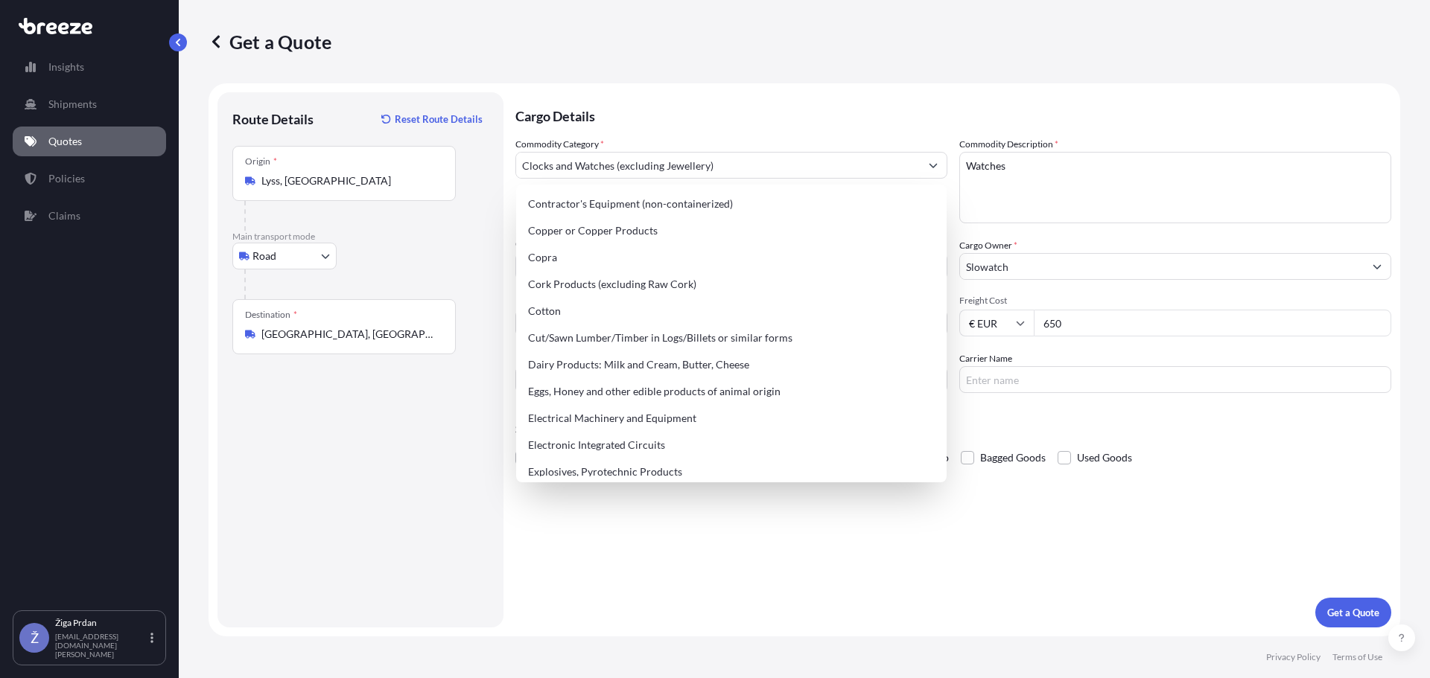
click at [1029, 603] on div "Cargo Details Commodity Category * Clocks and Watches (excluding Jewellery) Com…" at bounding box center [953, 359] width 876 height 535
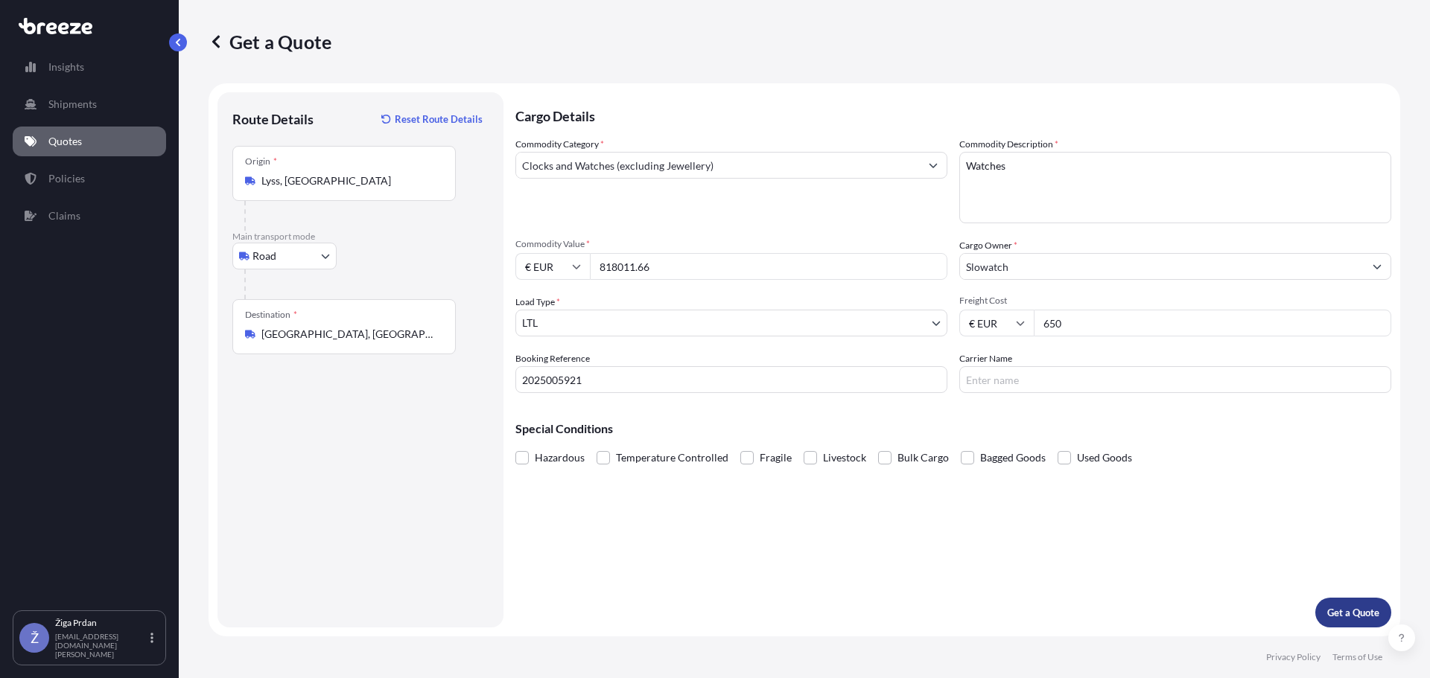
click at [1349, 611] on p "Get a Quote" at bounding box center [1353, 612] width 52 height 15
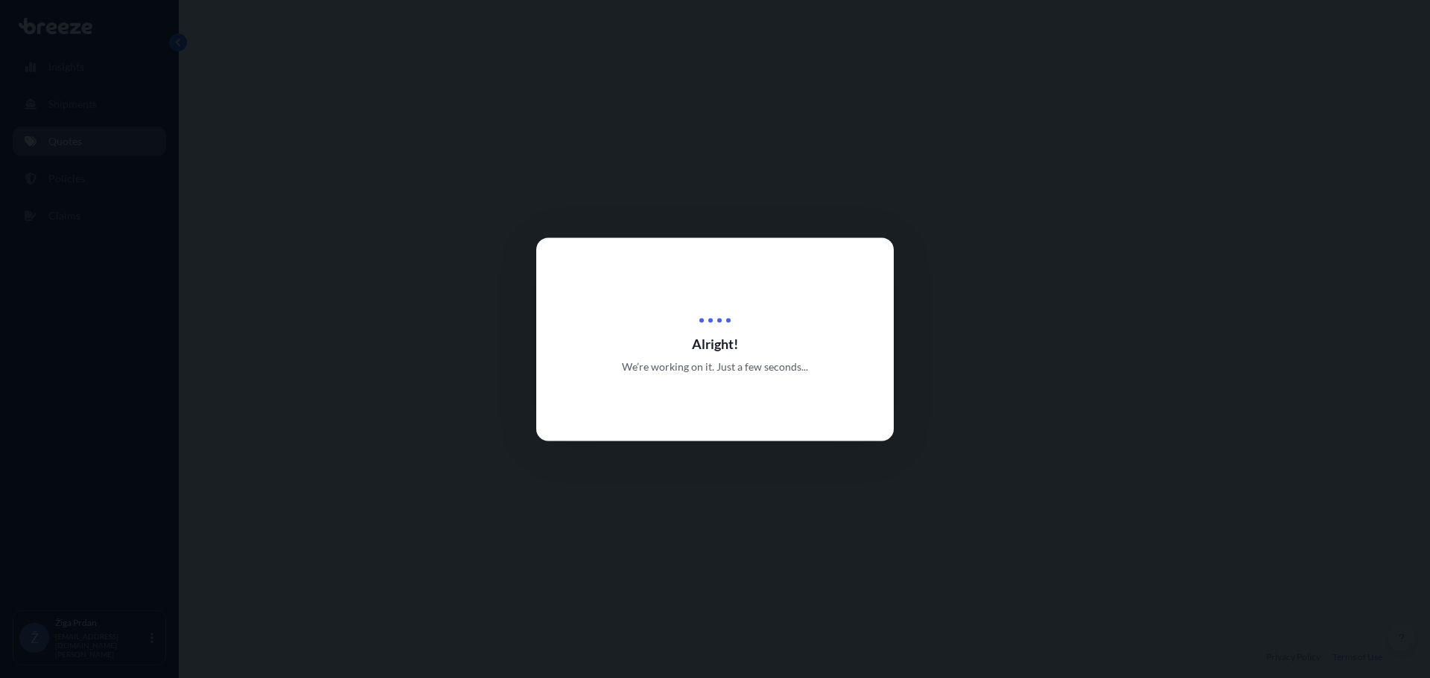
select select "Road"
select select "1"
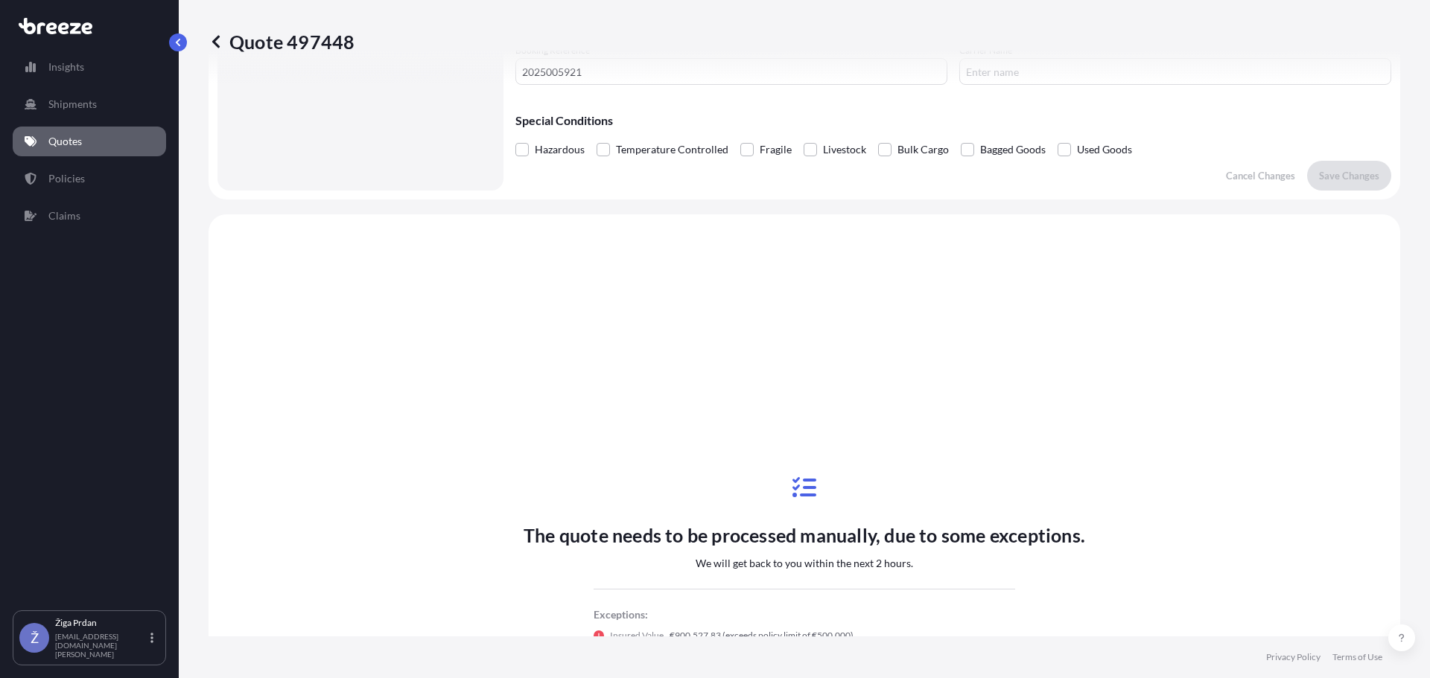
scroll to position [448, 0]
